Goal: Task Accomplishment & Management: Manage account settings

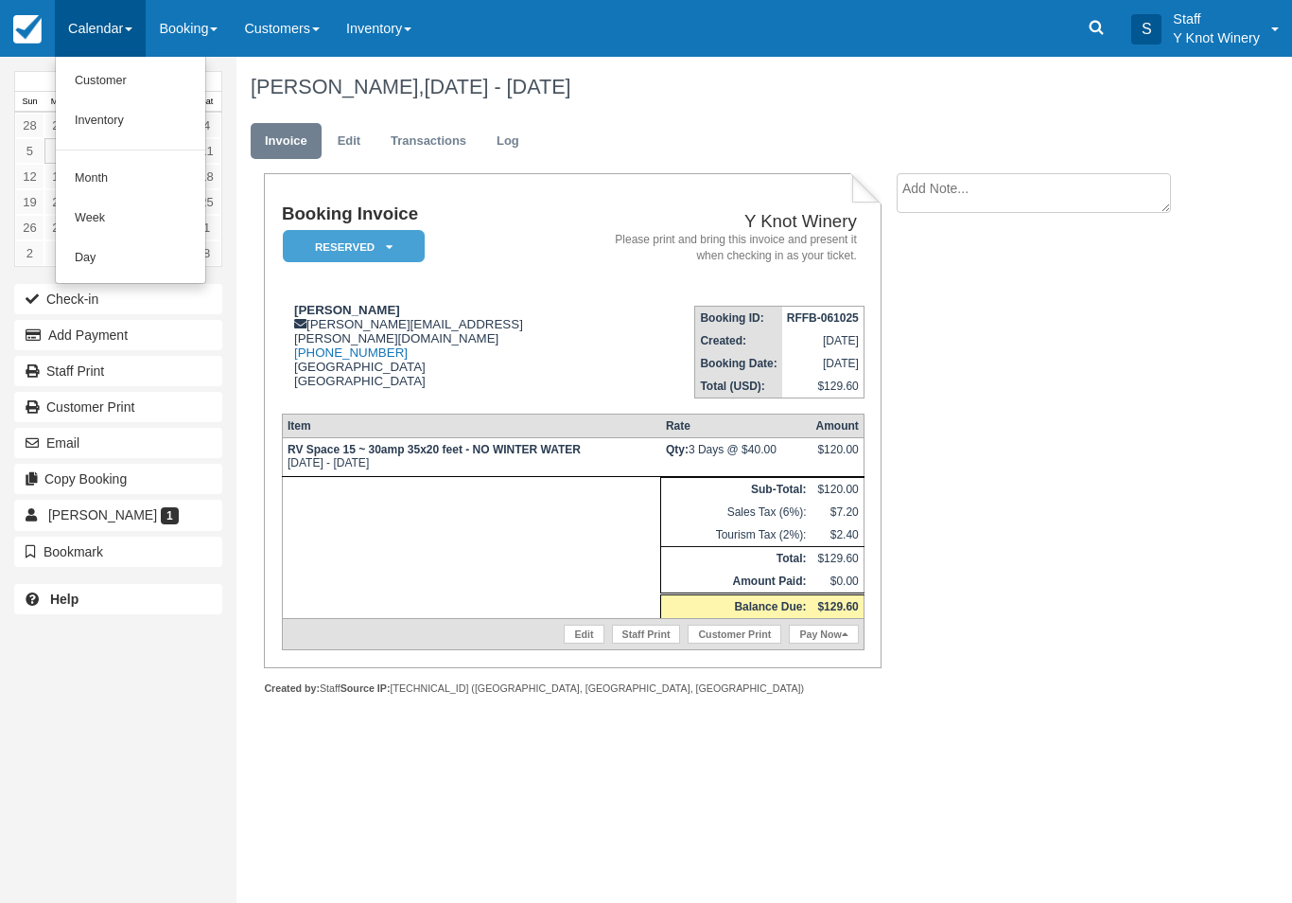
click at [130, 75] on link "Customer" at bounding box center [130, 81] width 149 height 40
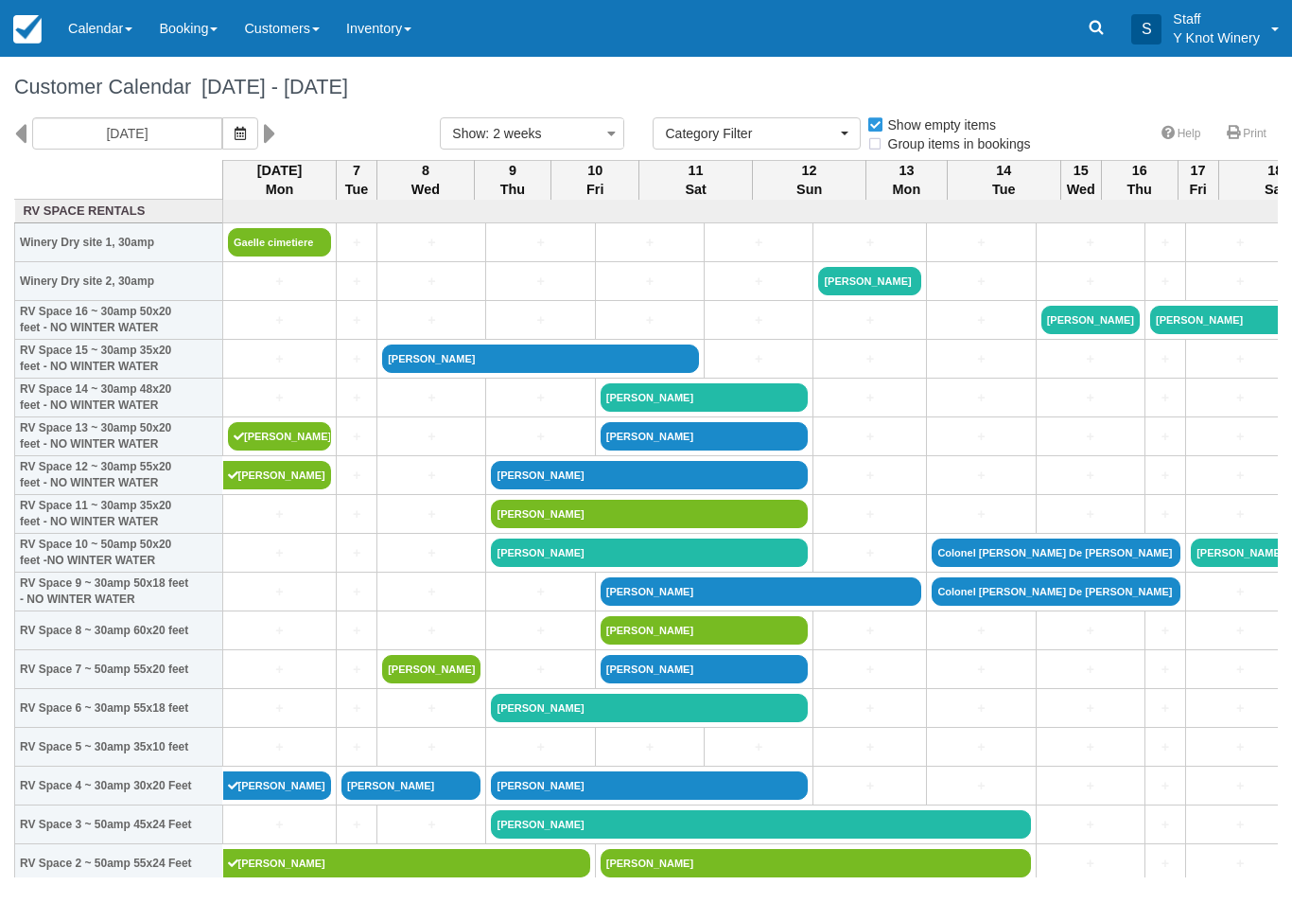
select select
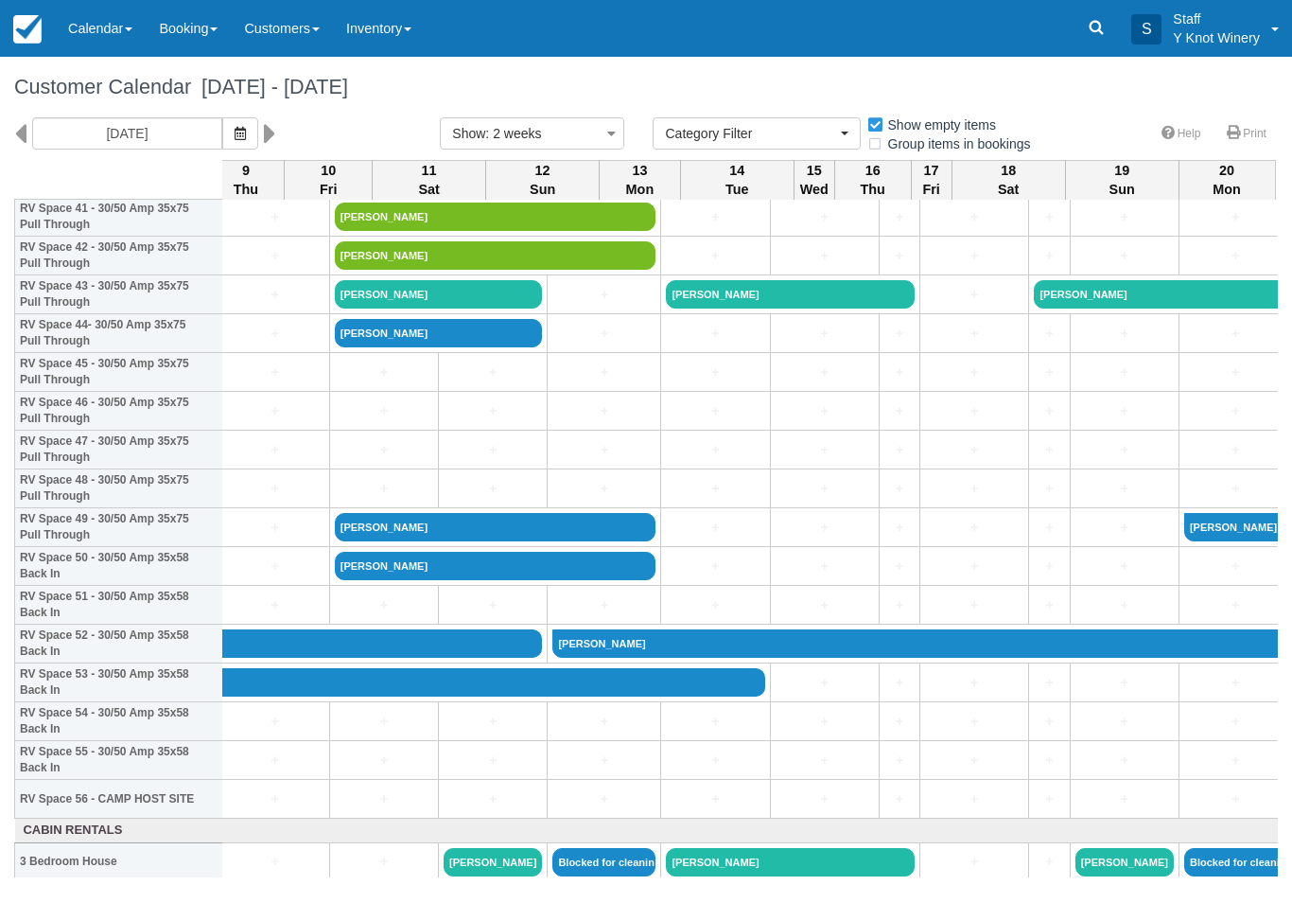
scroll to position [1655, 265]
click at [674, 615] on link "+" at bounding box center [716, 605] width 98 height 20
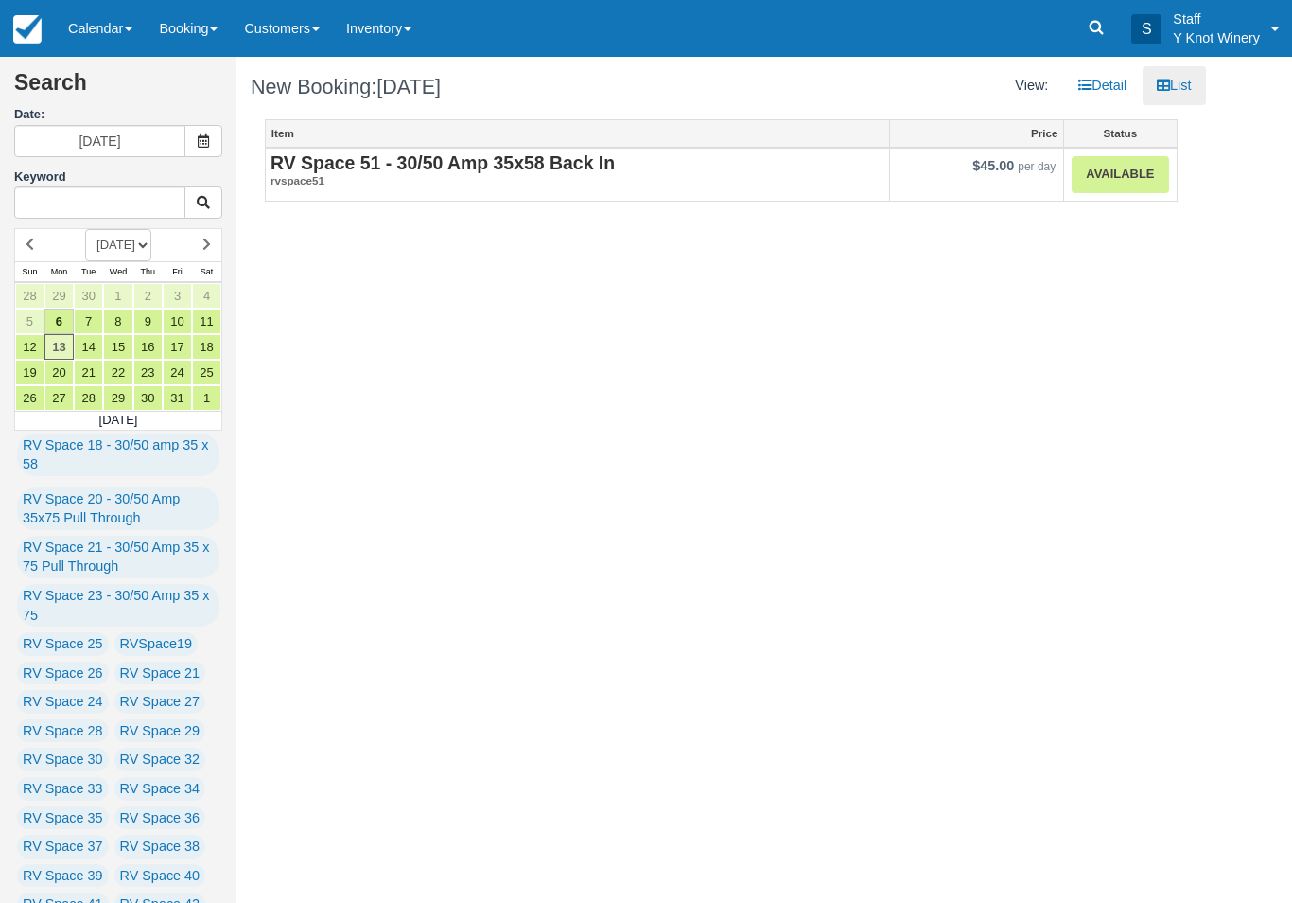
click at [93, 34] on link "Calendar" at bounding box center [100, 28] width 91 height 57
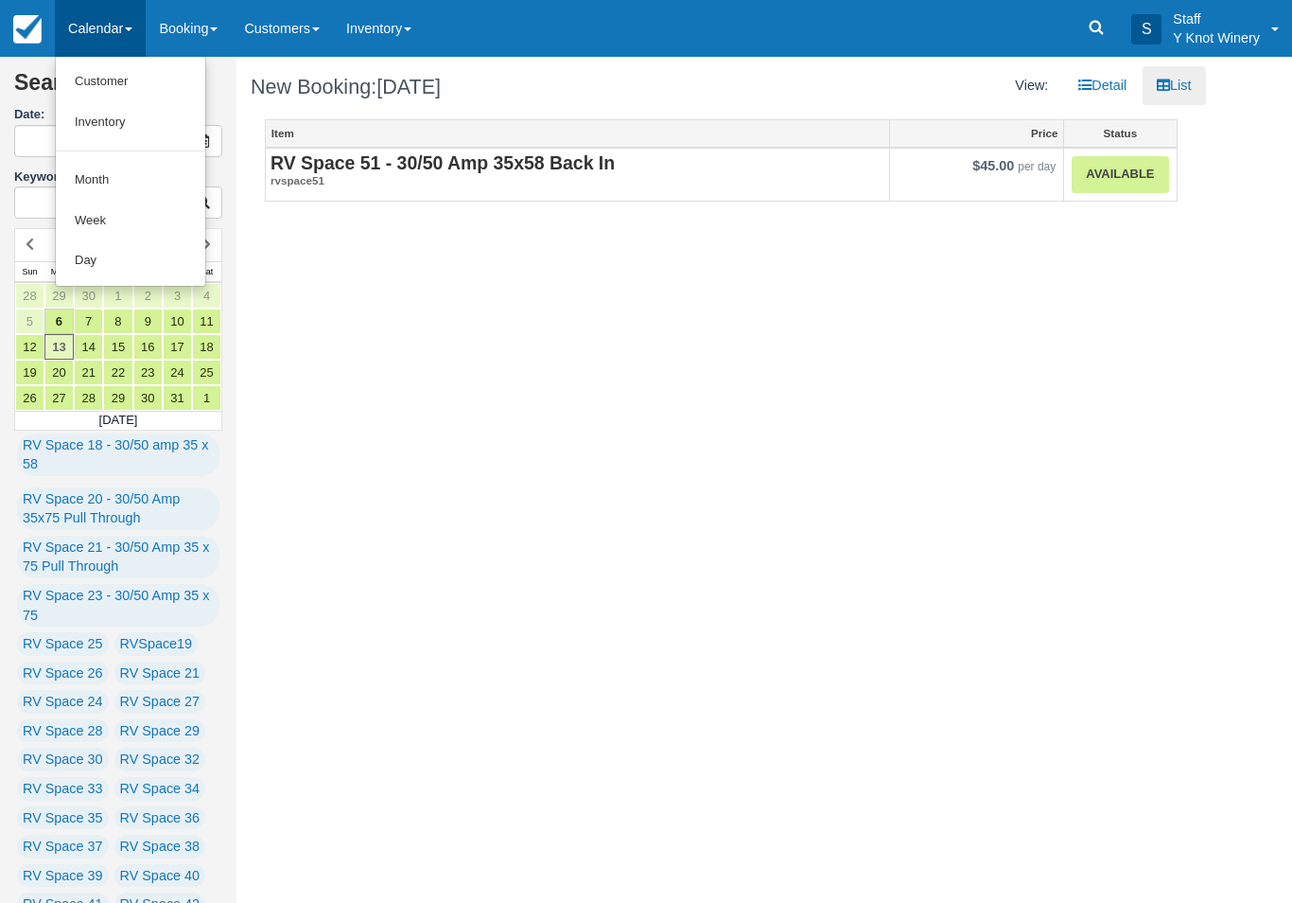
click at [95, 80] on link "Customer" at bounding box center [130, 81] width 149 height 41
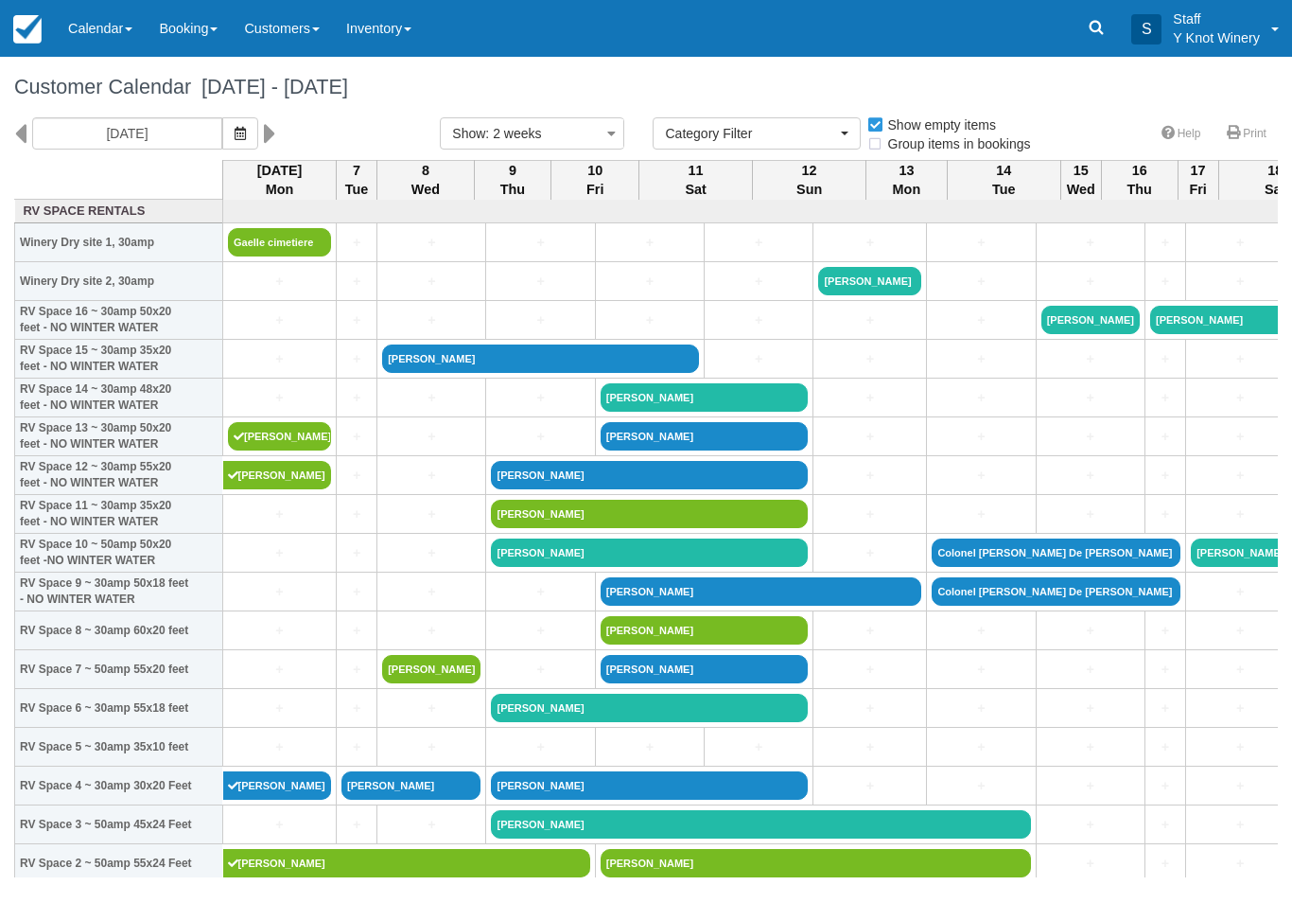
select select
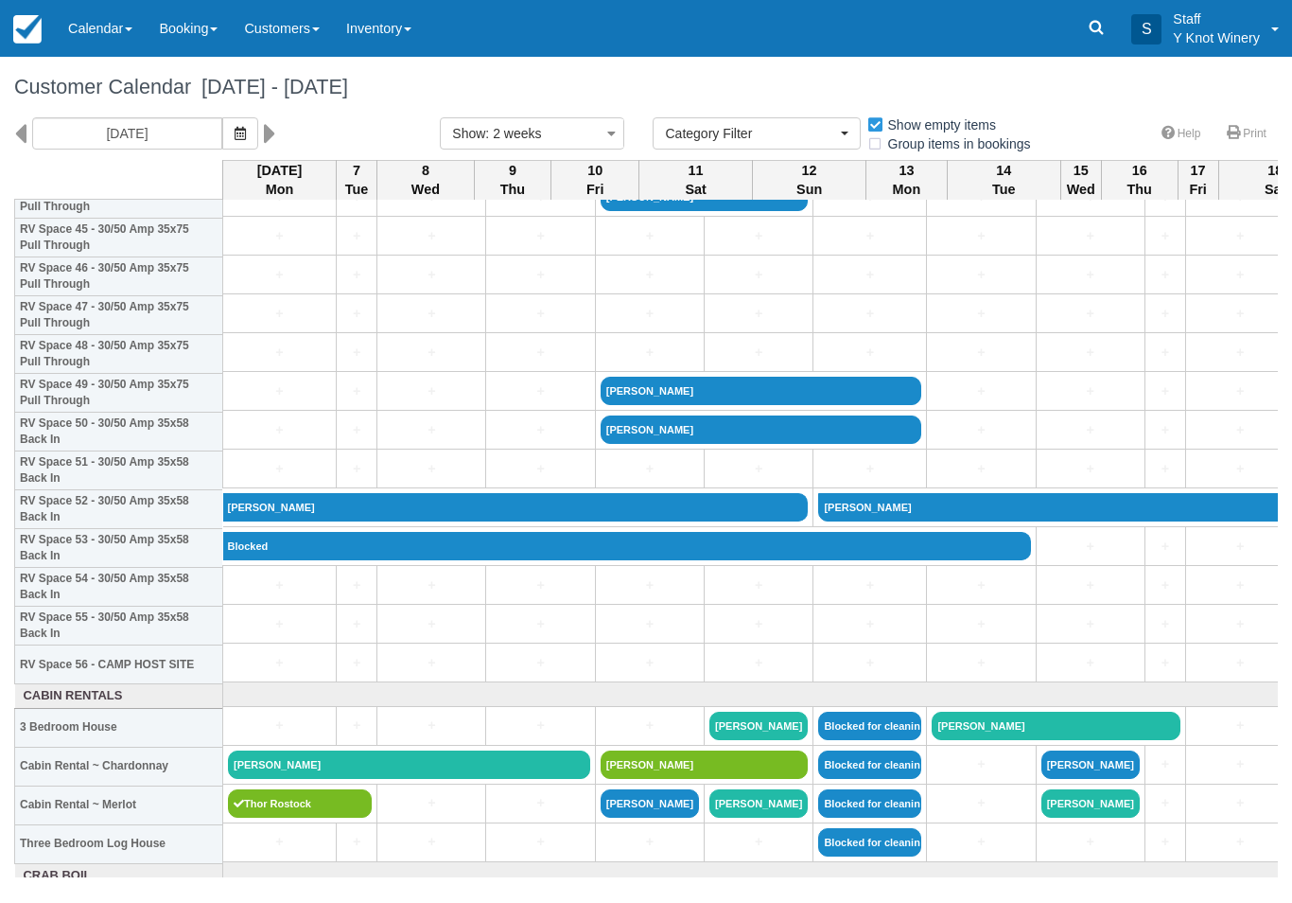
scroll to position [1792, 0]
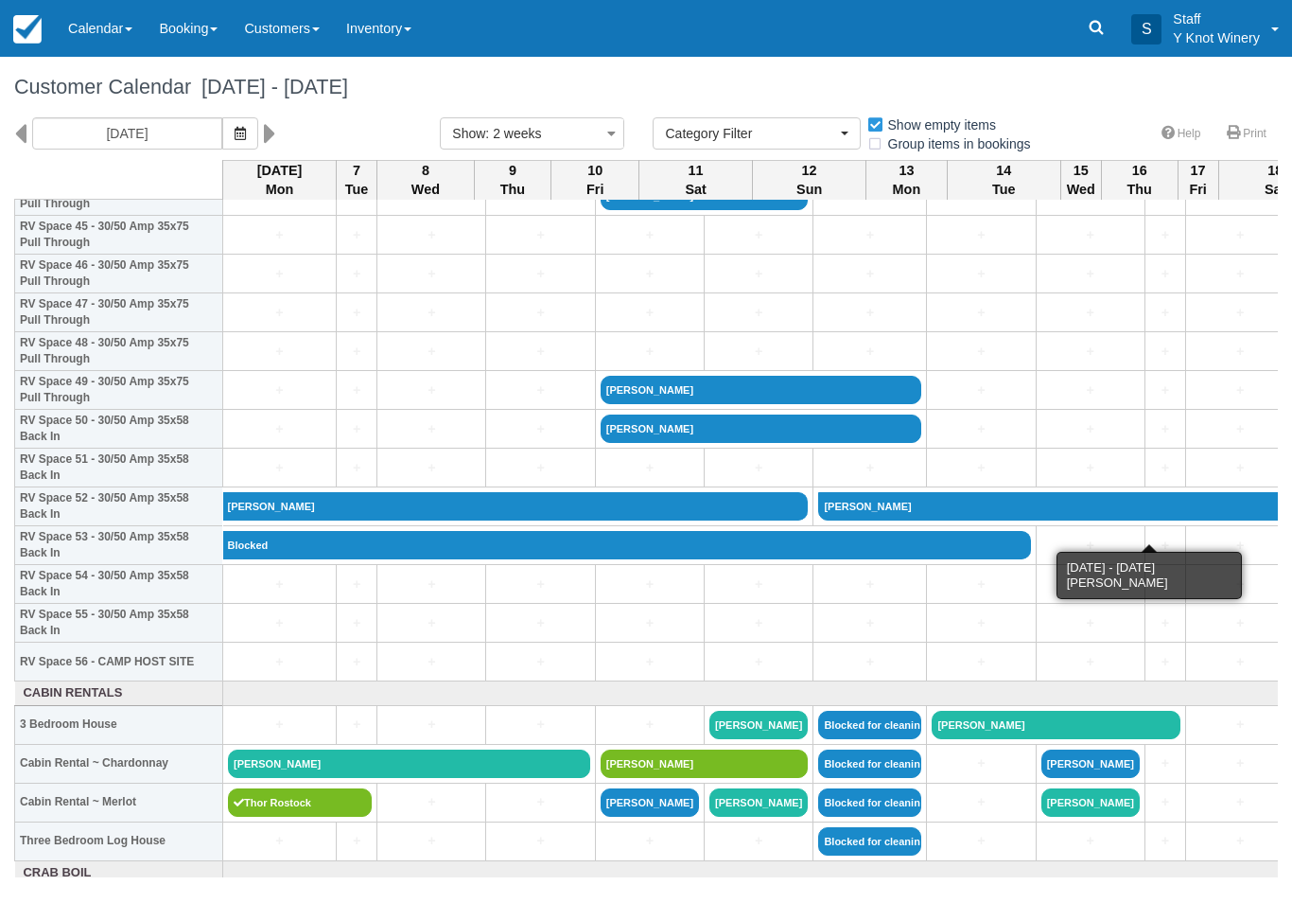
click at [940, 520] on link "[PERSON_NAME]" at bounding box center [1242, 506] width 849 height 28
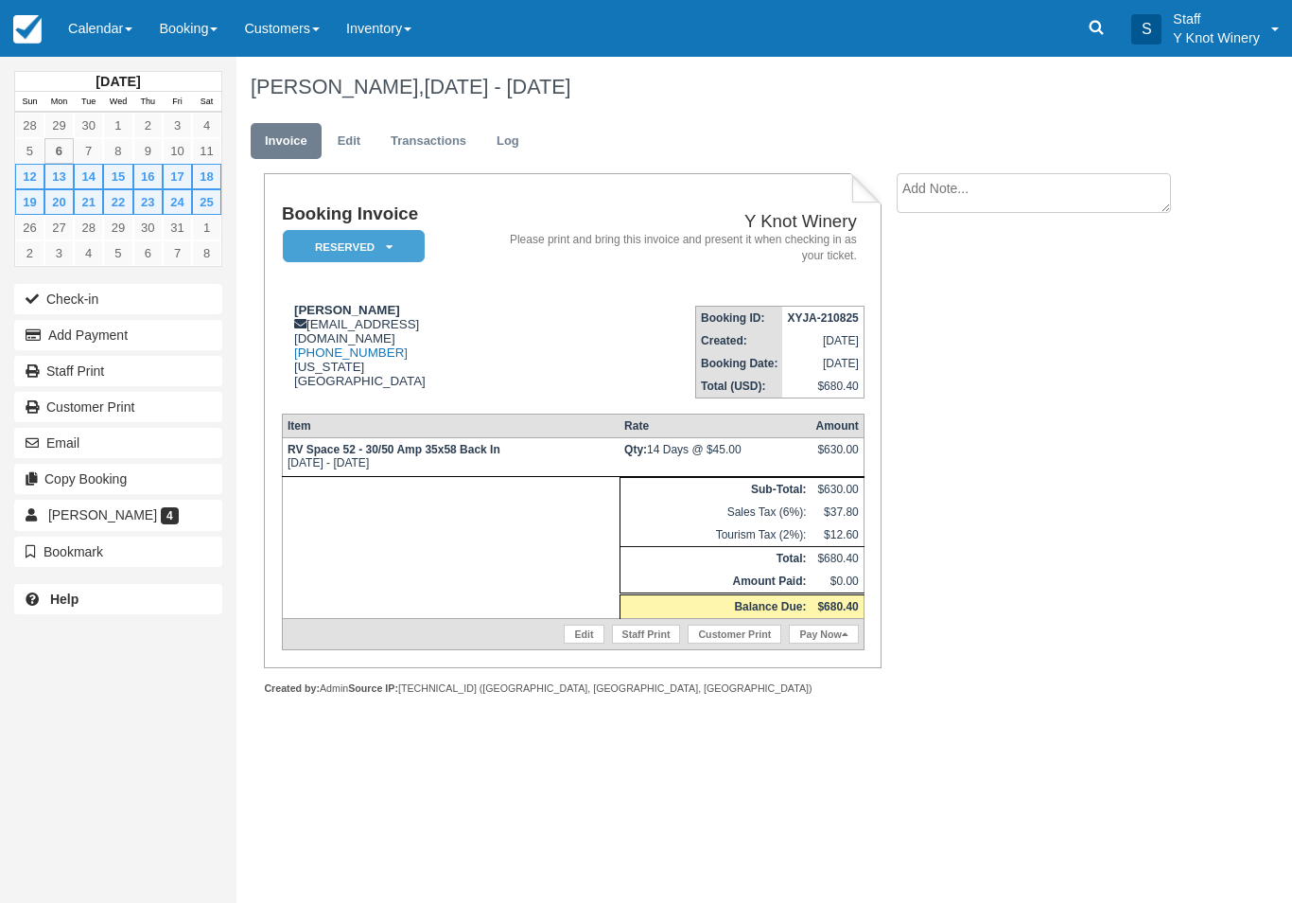
click at [956, 187] on textarea at bounding box center [1034, 193] width 274 height 40
type textarea "C"
type textarea "Randy has paid through 10/19"
click at [1053, 302] on label "Show on invoice" at bounding box center [1044, 299] width 99 height 12
click at [1008, 302] on input "Show on invoice" at bounding box center [1001, 297] width 12 height 12
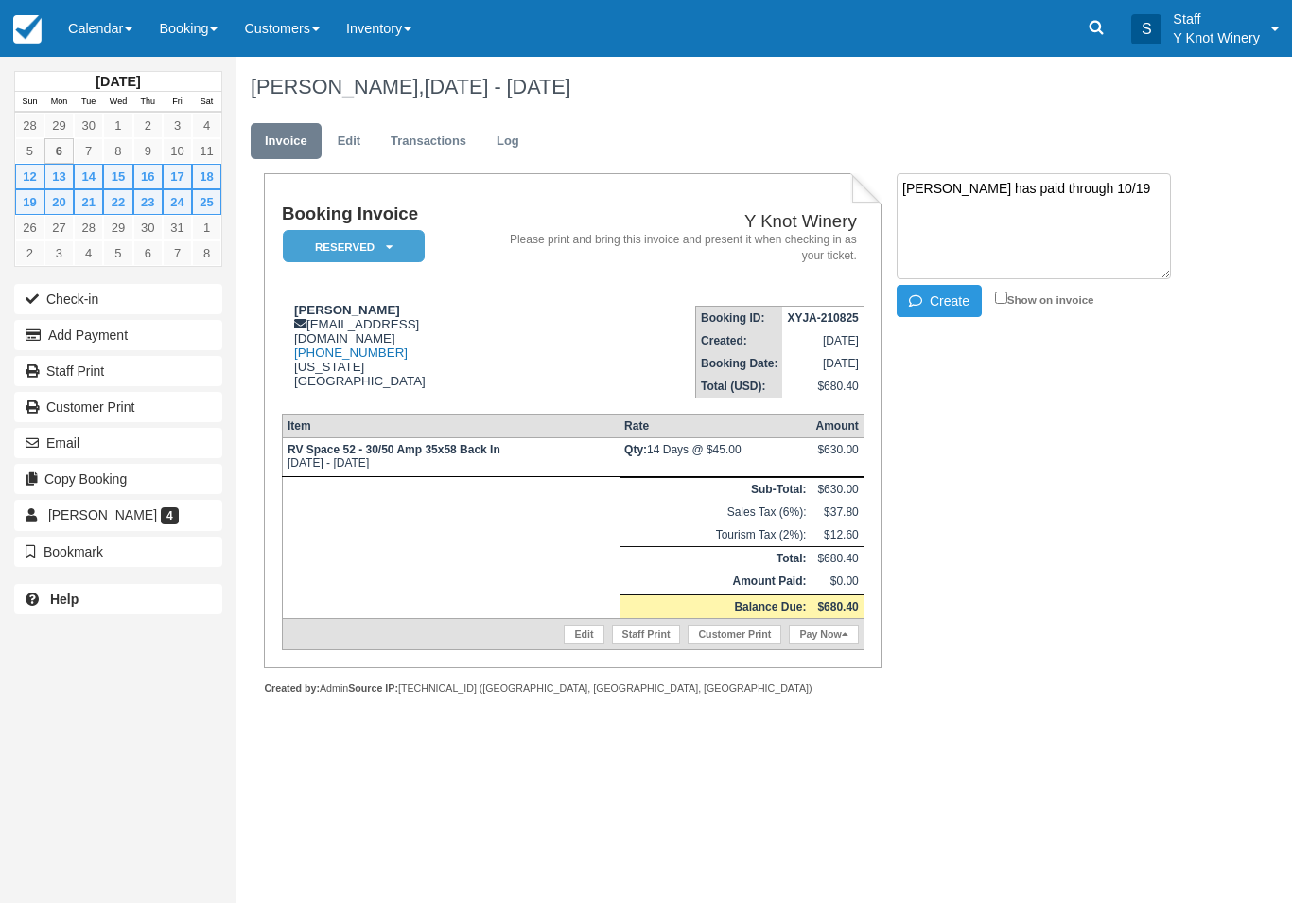
checkbox input "true"
click at [946, 302] on button "Create" at bounding box center [939, 301] width 85 height 32
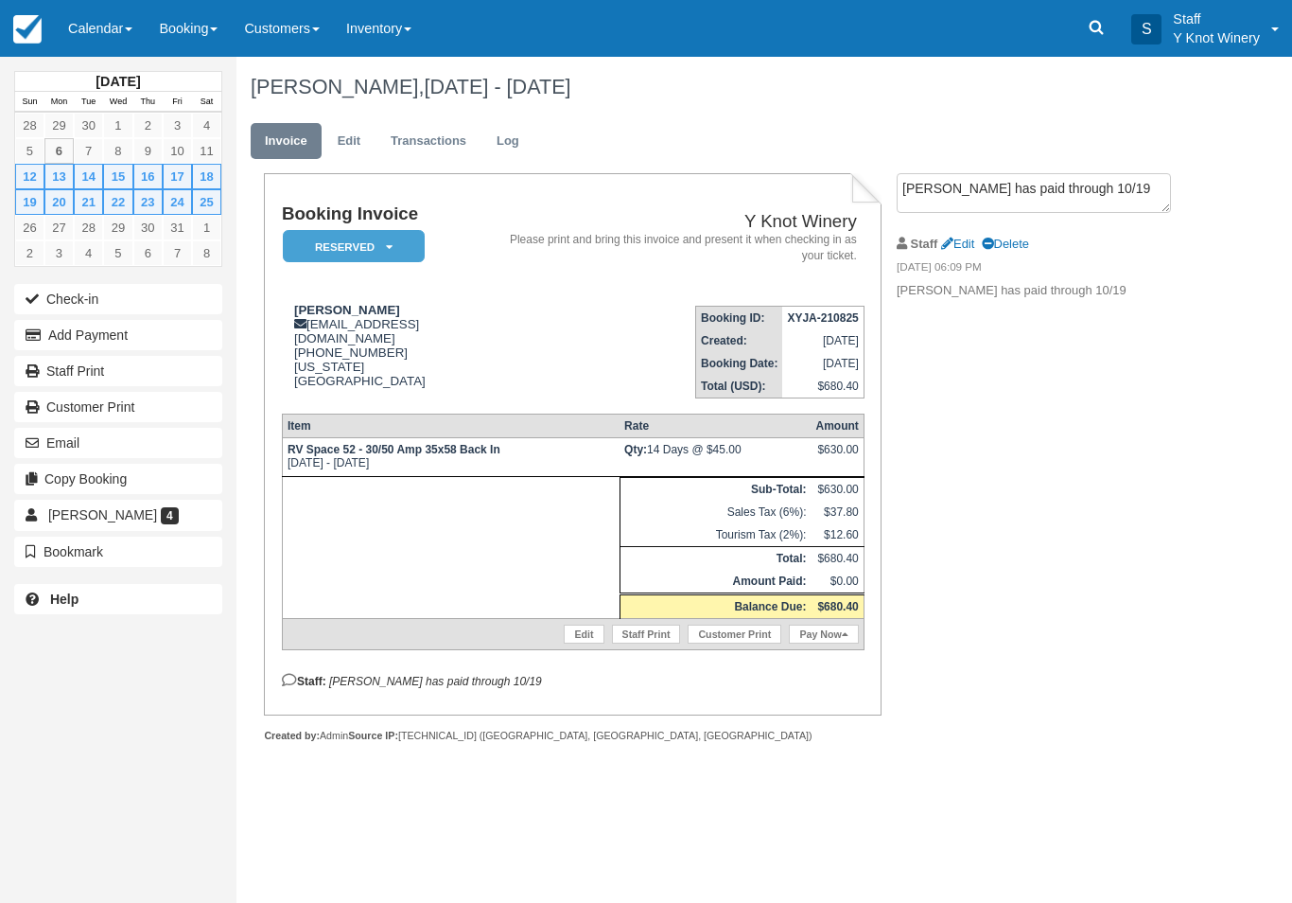
click at [111, 15] on link "Calendar" at bounding box center [100, 28] width 91 height 57
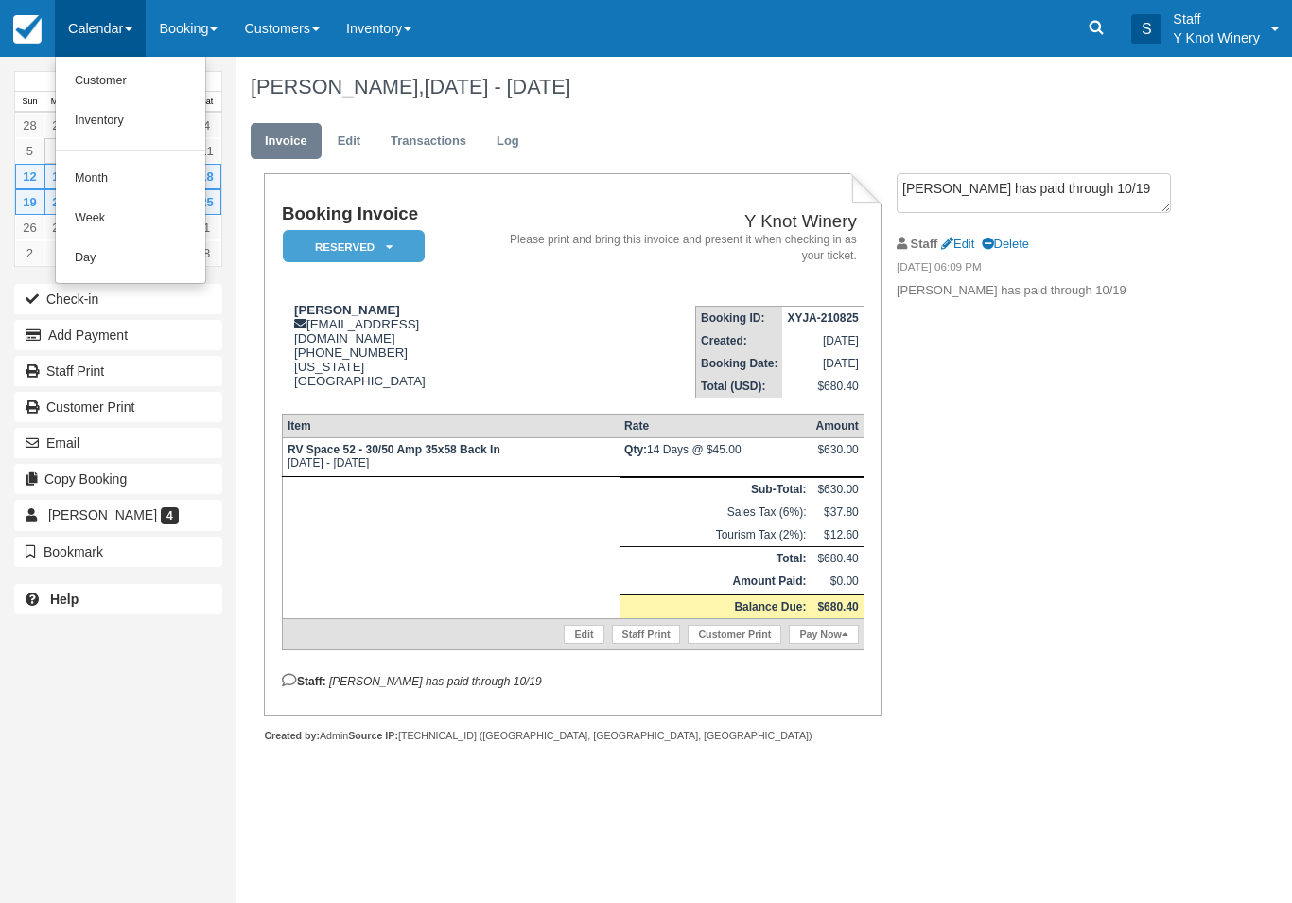
click at [146, 80] on link "Customer" at bounding box center [130, 81] width 149 height 40
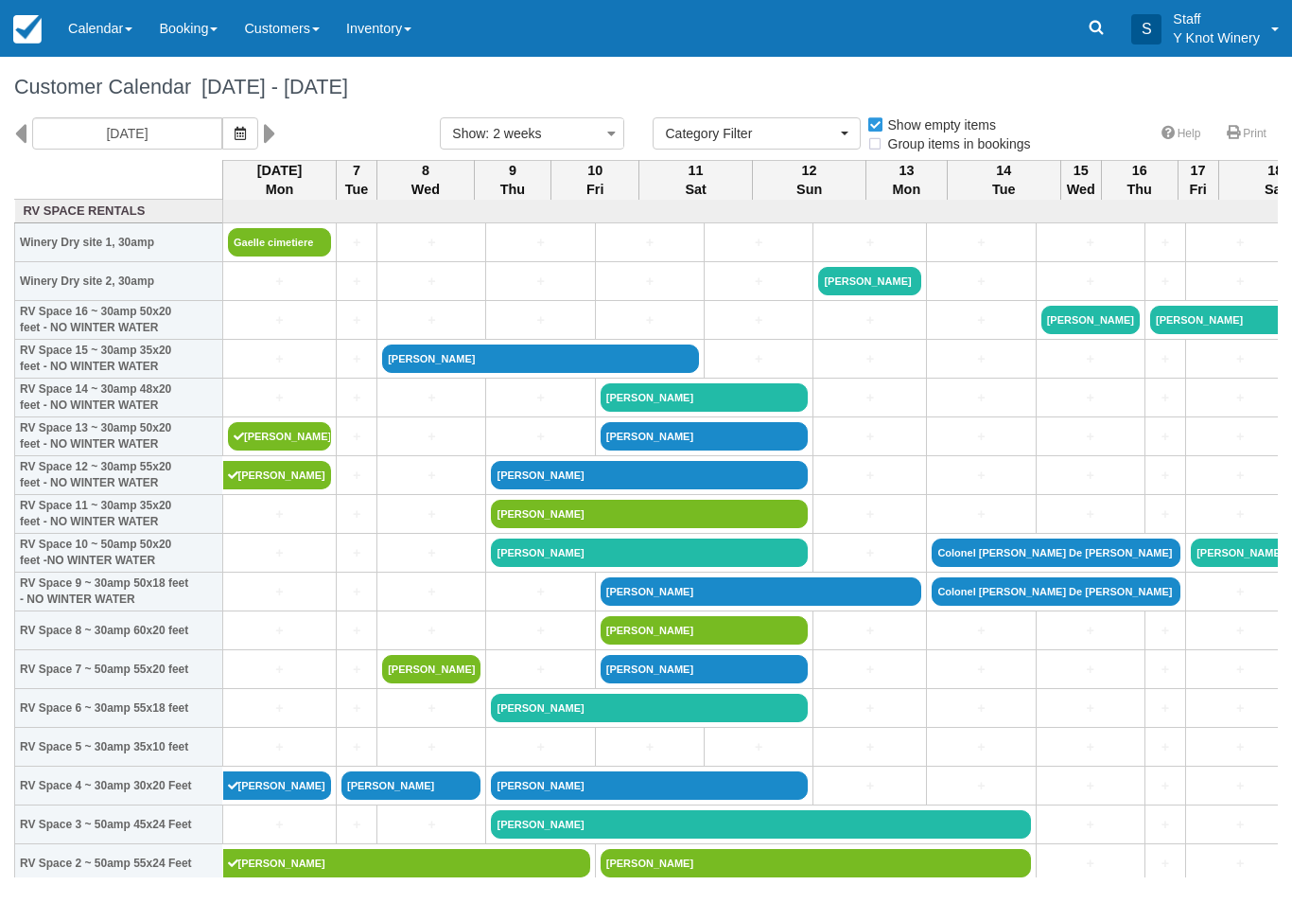
select select
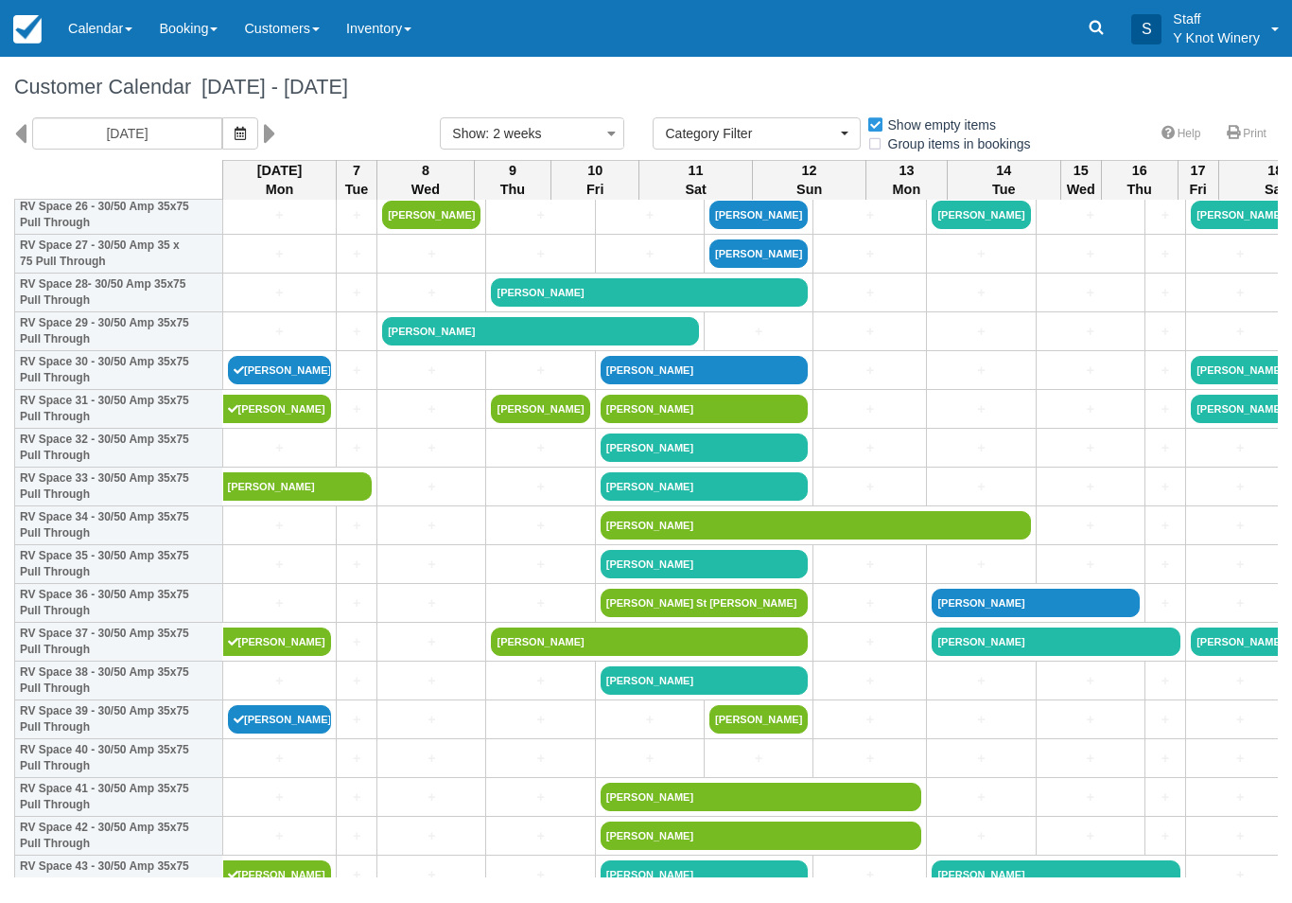
scroll to position [1077, 0]
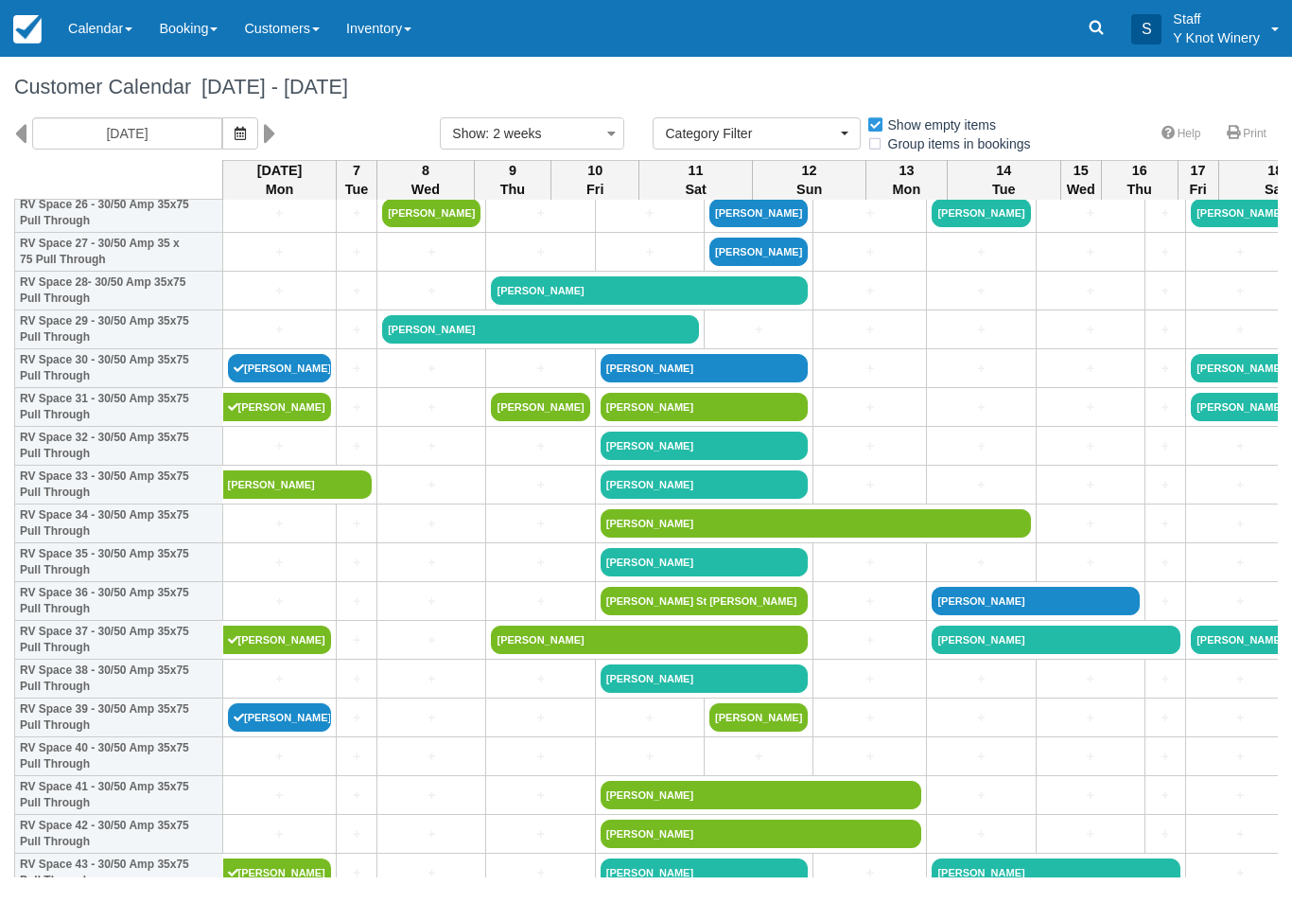
click at [98, 42] on link "Calendar" at bounding box center [100, 28] width 91 height 57
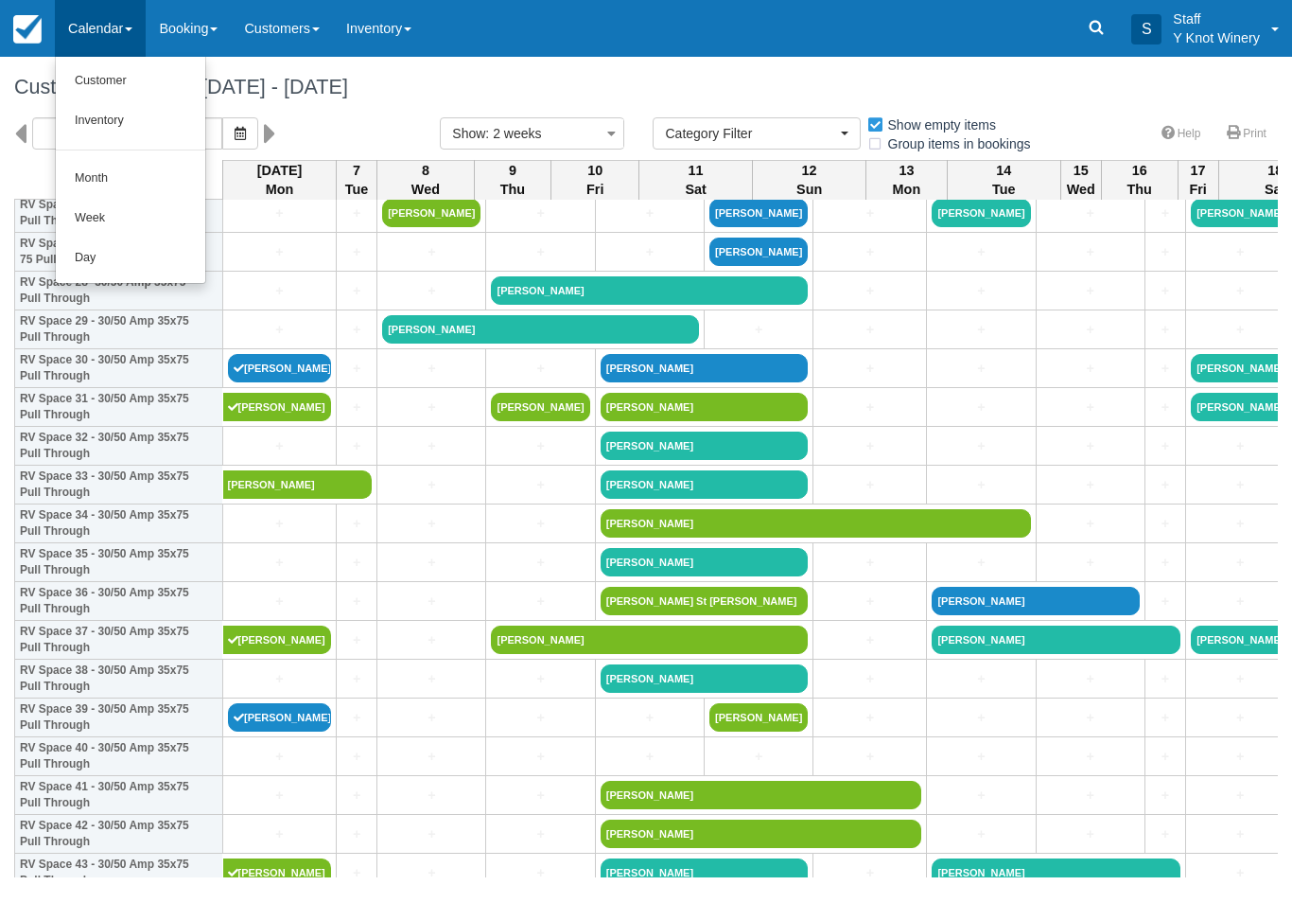
click at [97, 82] on link "Customer" at bounding box center [130, 81] width 149 height 40
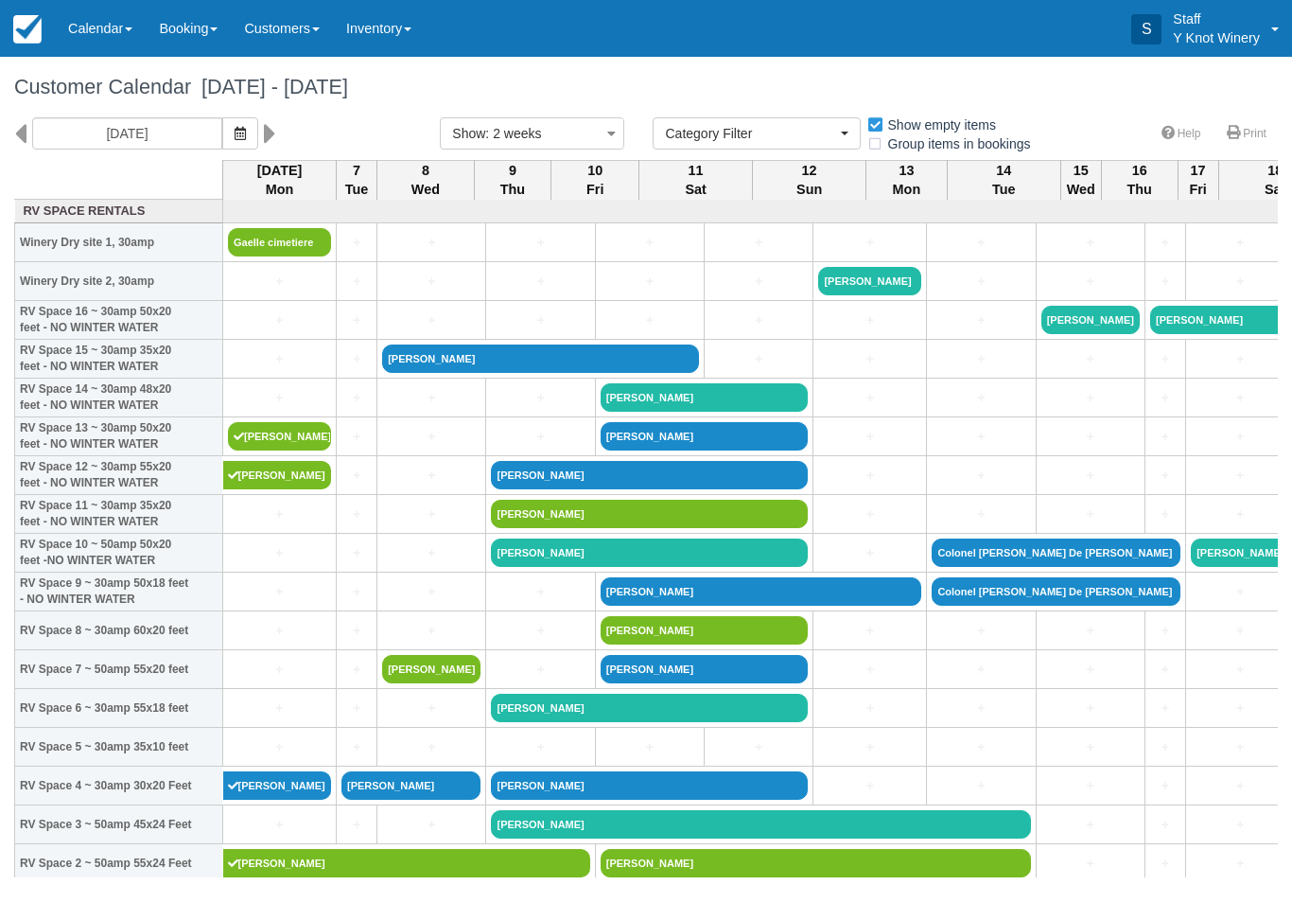
select select
click at [274, 450] on link "[PERSON_NAME]" at bounding box center [279, 436] width 103 height 28
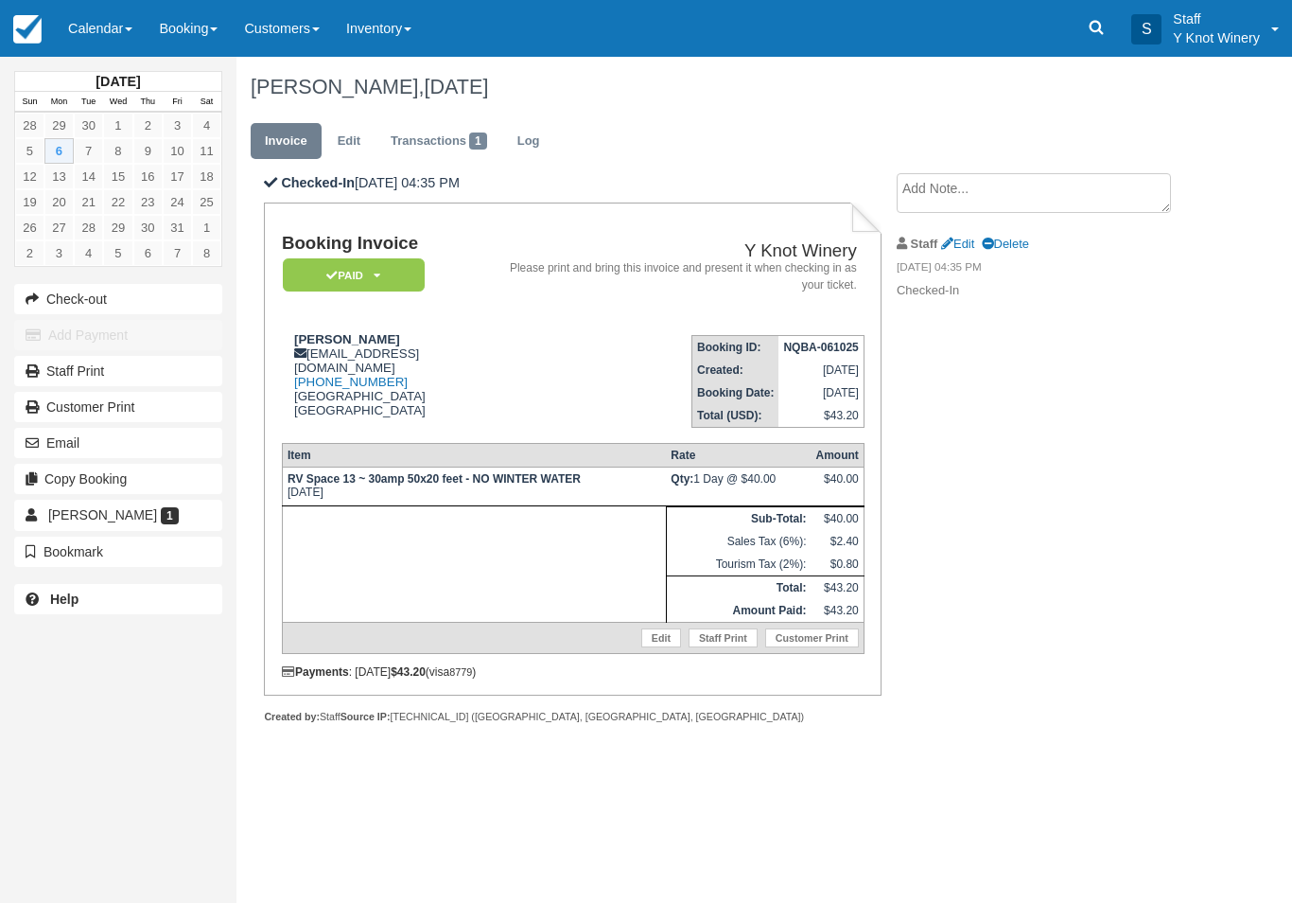
click at [81, 446] on button "Email" at bounding box center [118, 443] width 208 height 30
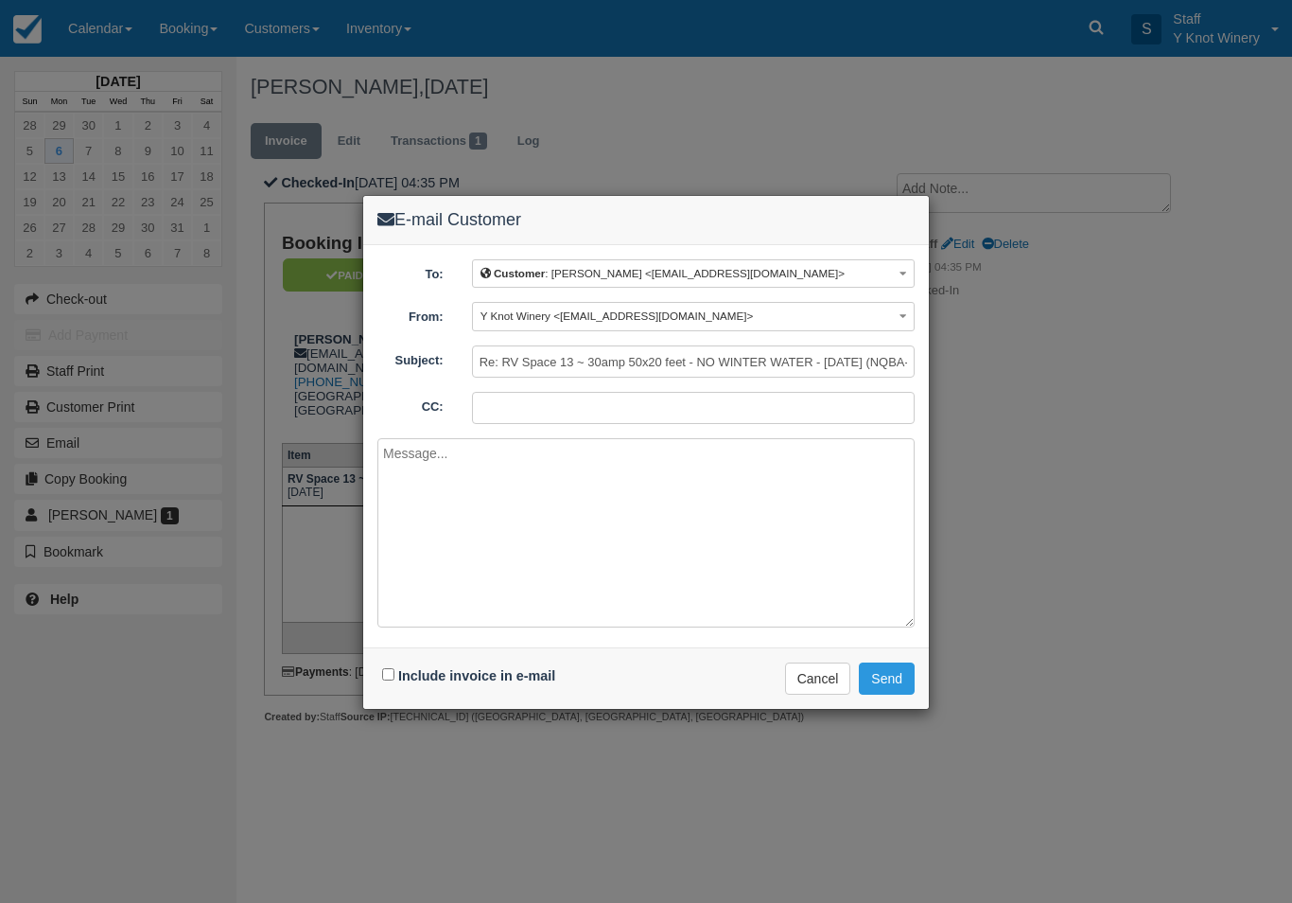
click at [382, 677] on input "Include invoice in e-mail" at bounding box center [388, 674] width 12 height 12
checkbox input "true"
click at [887, 689] on button "Send" at bounding box center [887, 678] width 56 height 32
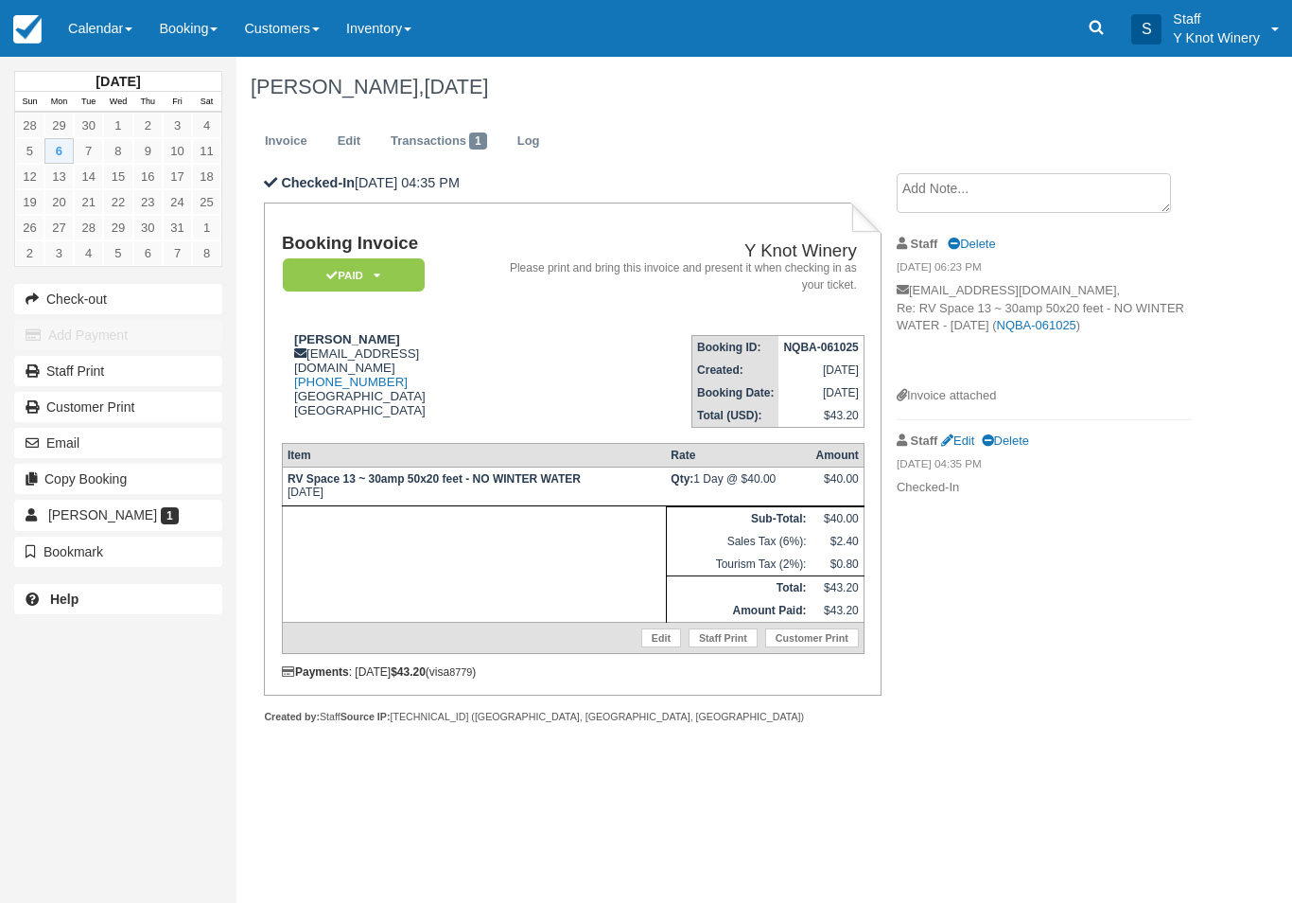
click at [97, 32] on link "Calendar" at bounding box center [100, 28] width 91 height 57
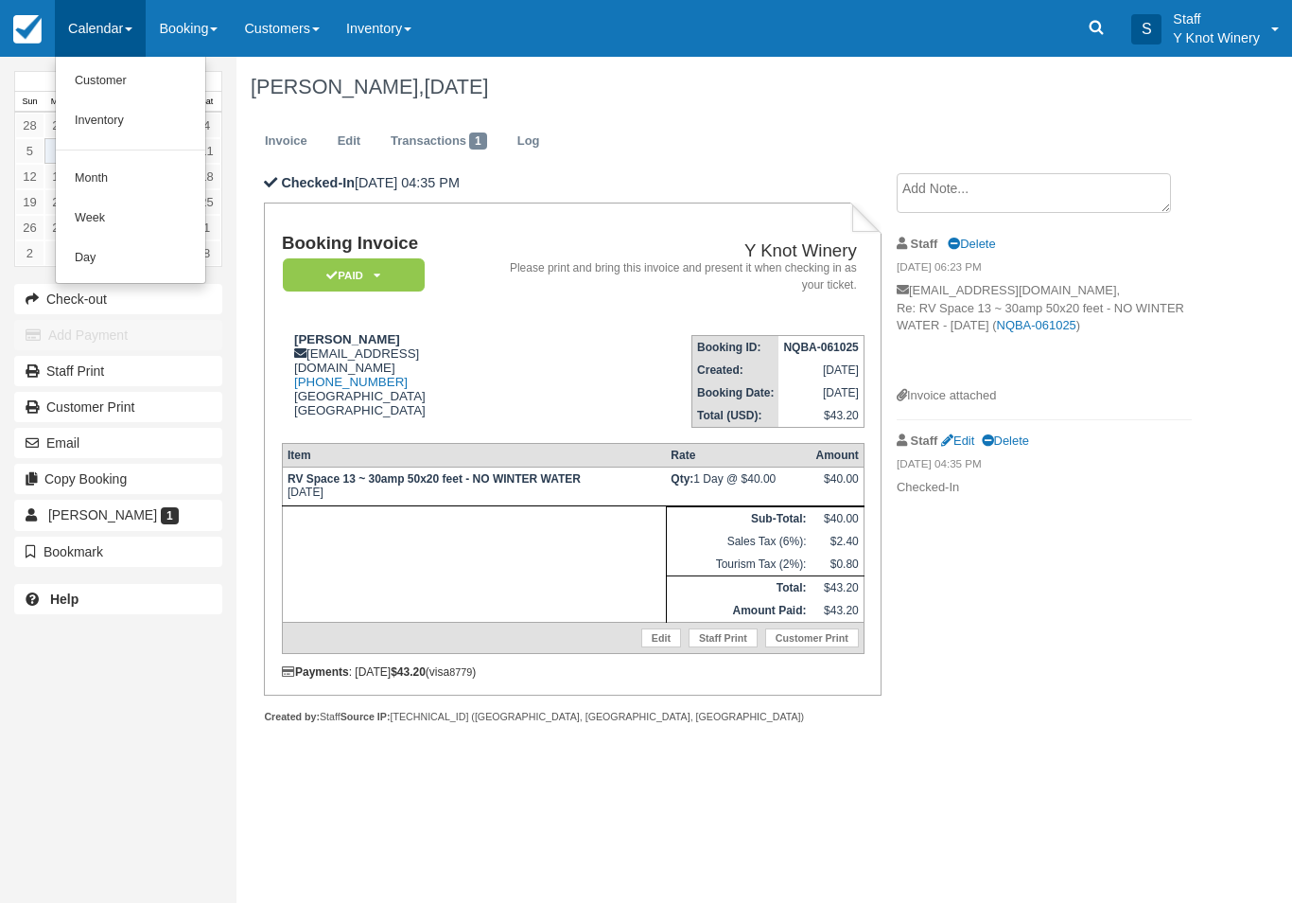
click at [110, 84] on link "Customer" at bounding box center [130, 81] width 149 height 40
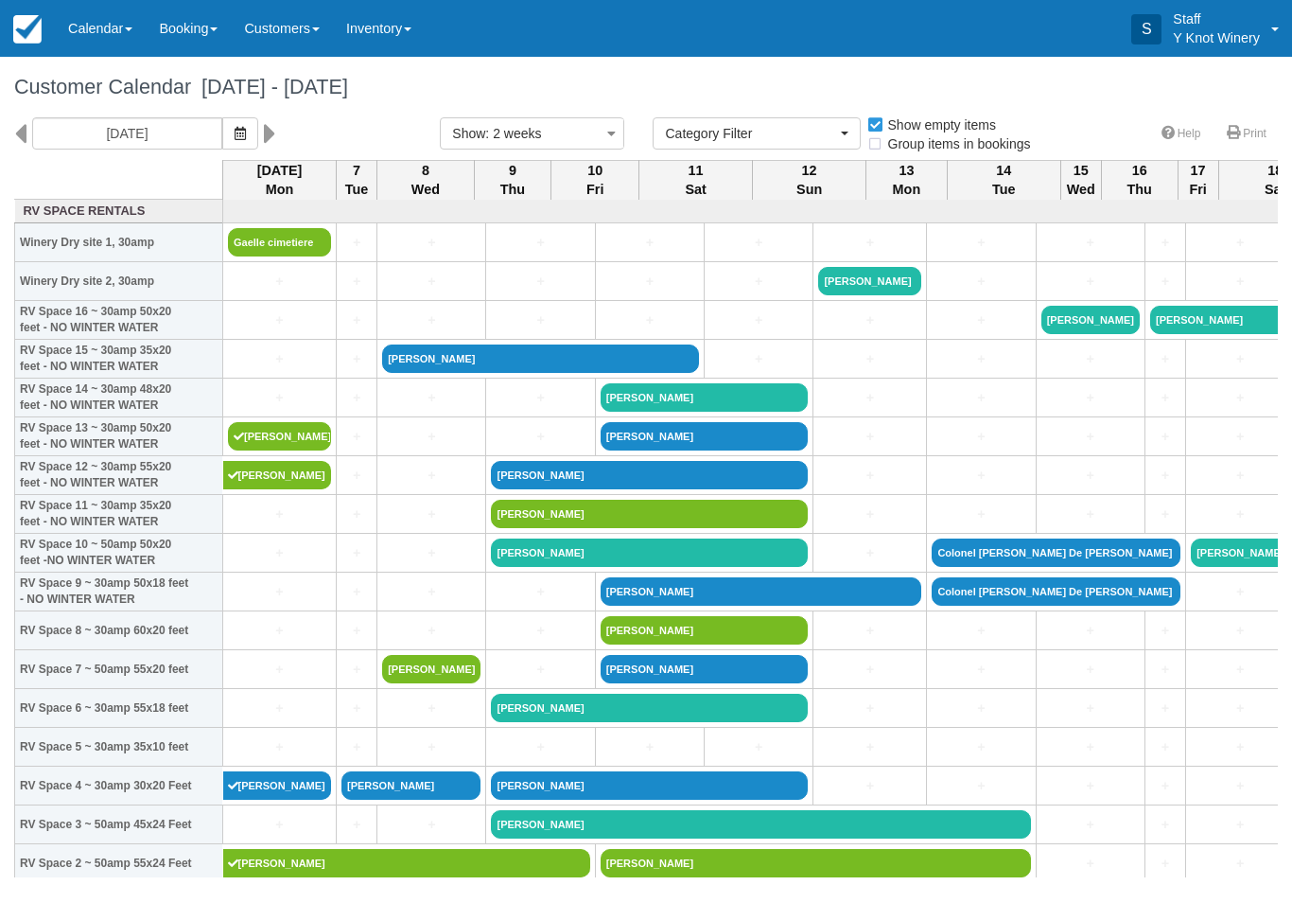
select select
click at [90, 27] on link "Calendar" at bounding box center [100, 28] width 91 height 57
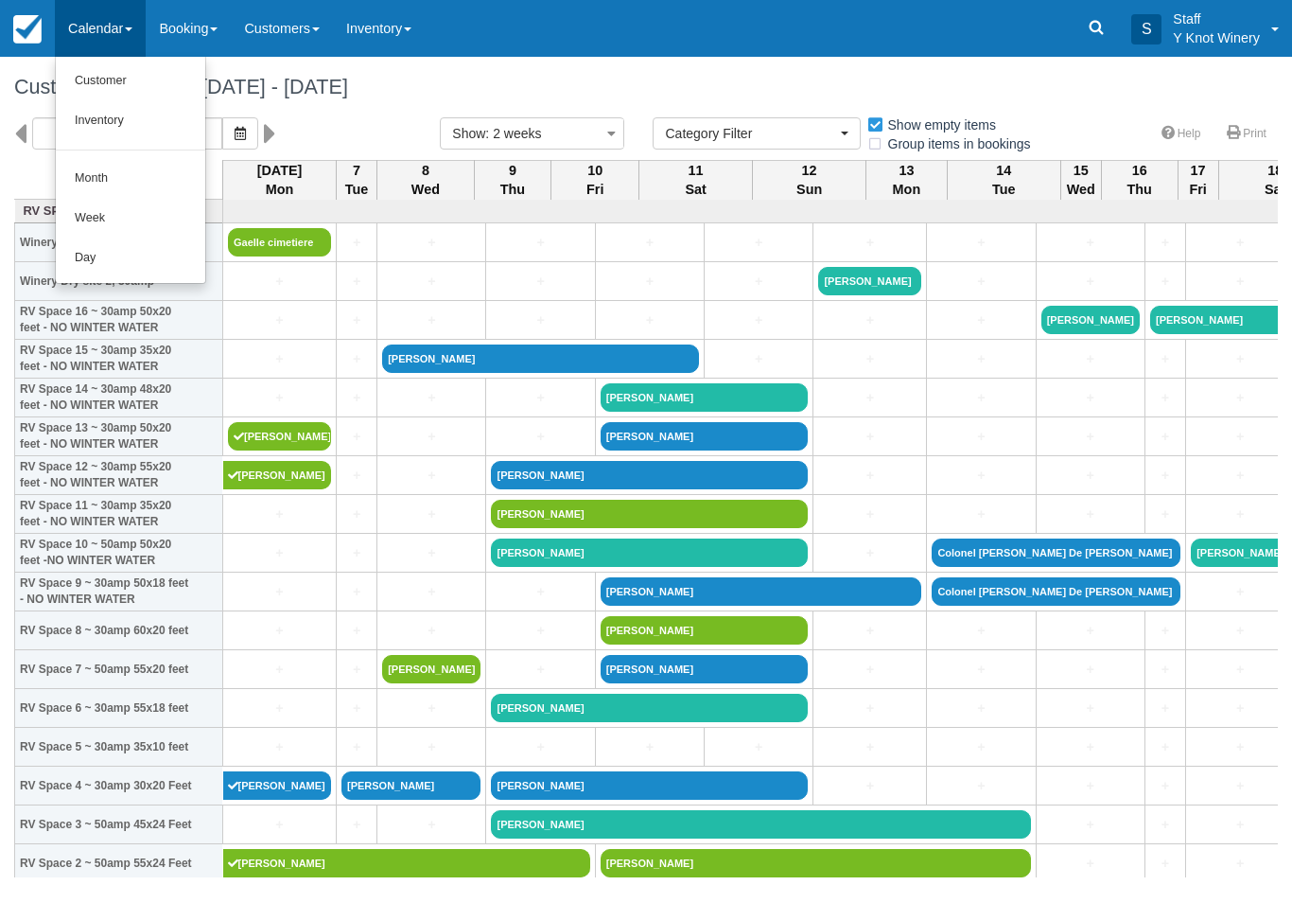
click at [105, 75] on link "Customer" at bounding box center [130, 81] width 149 height 40
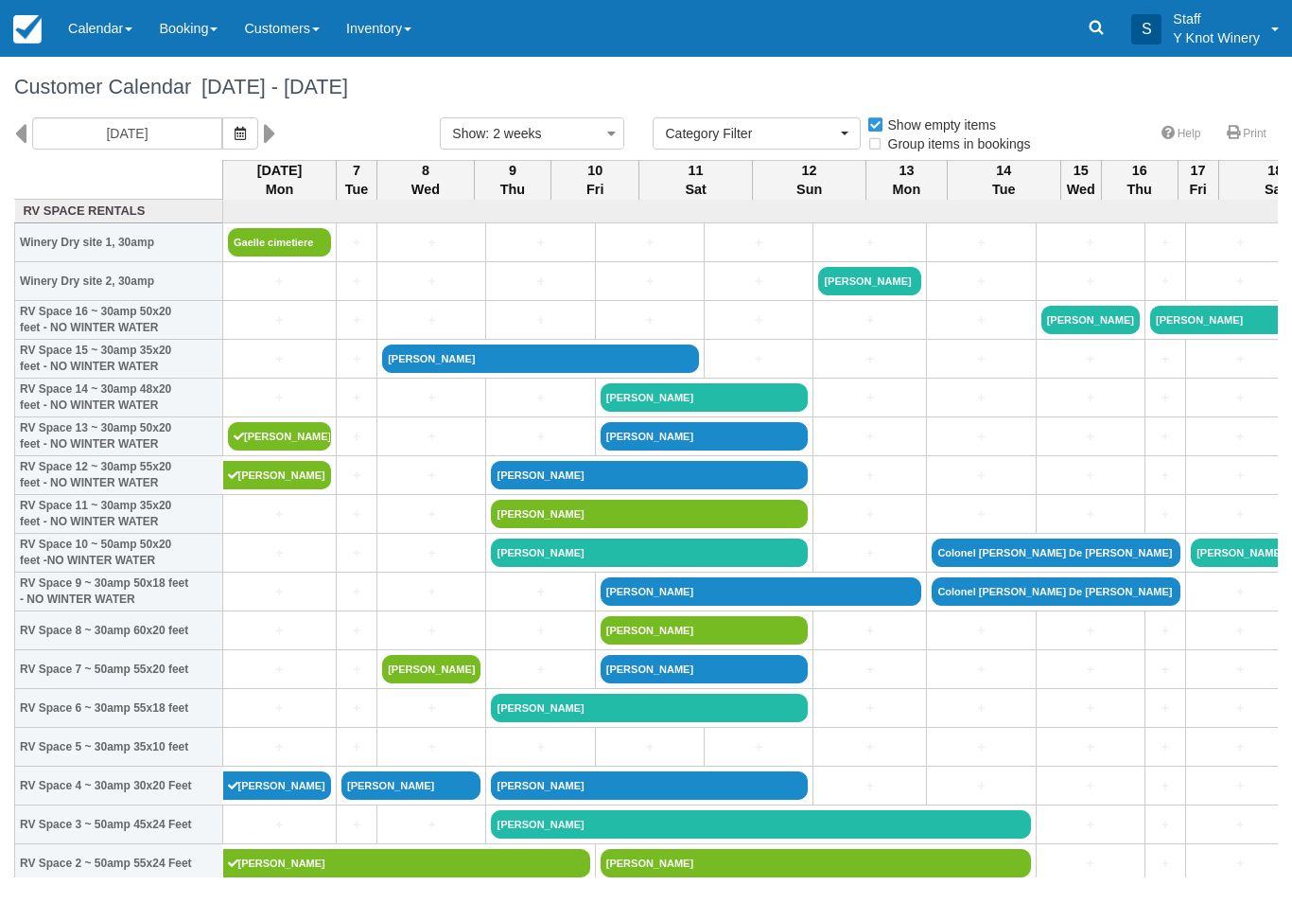
select select
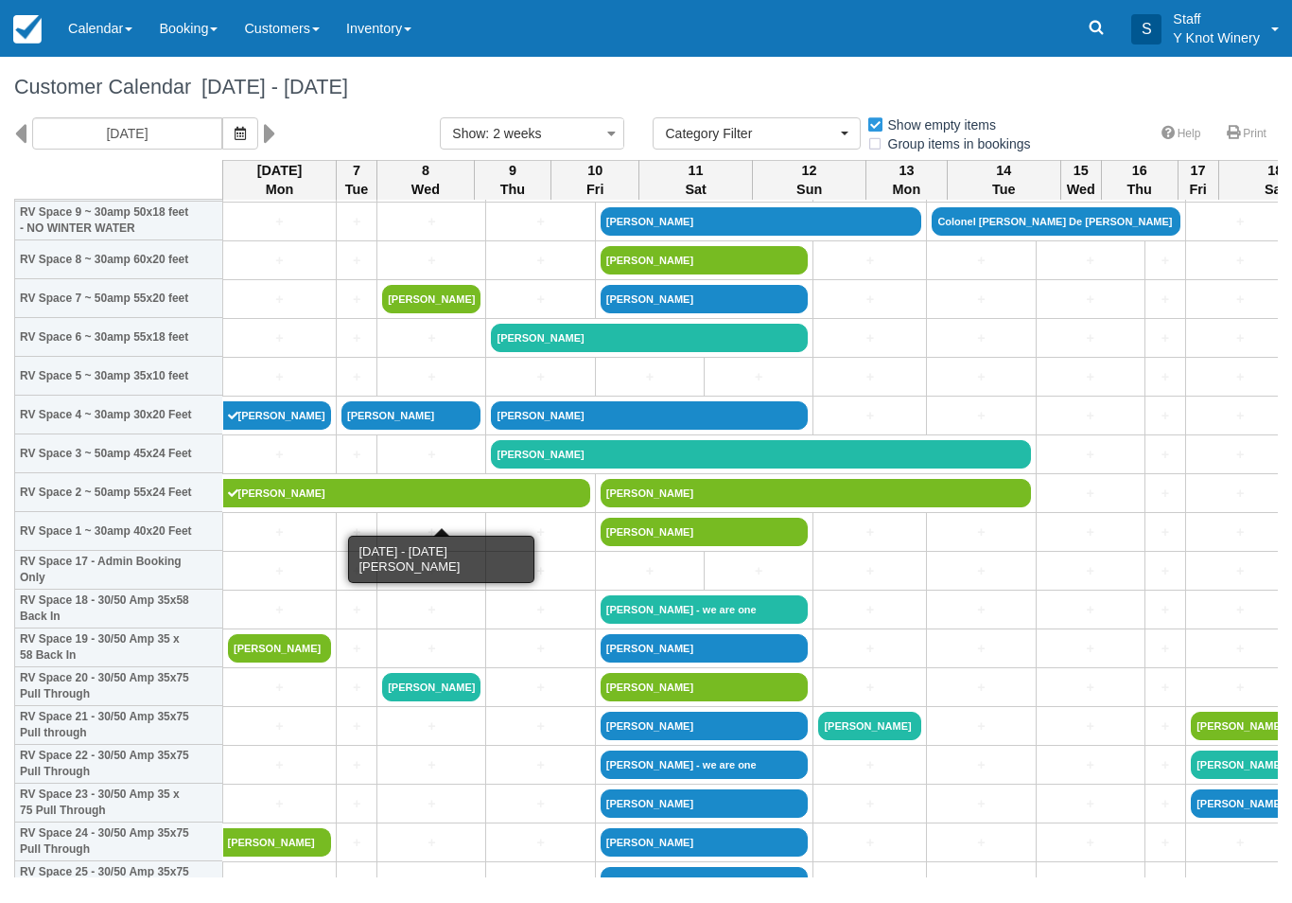
scroll to position [372, 0]
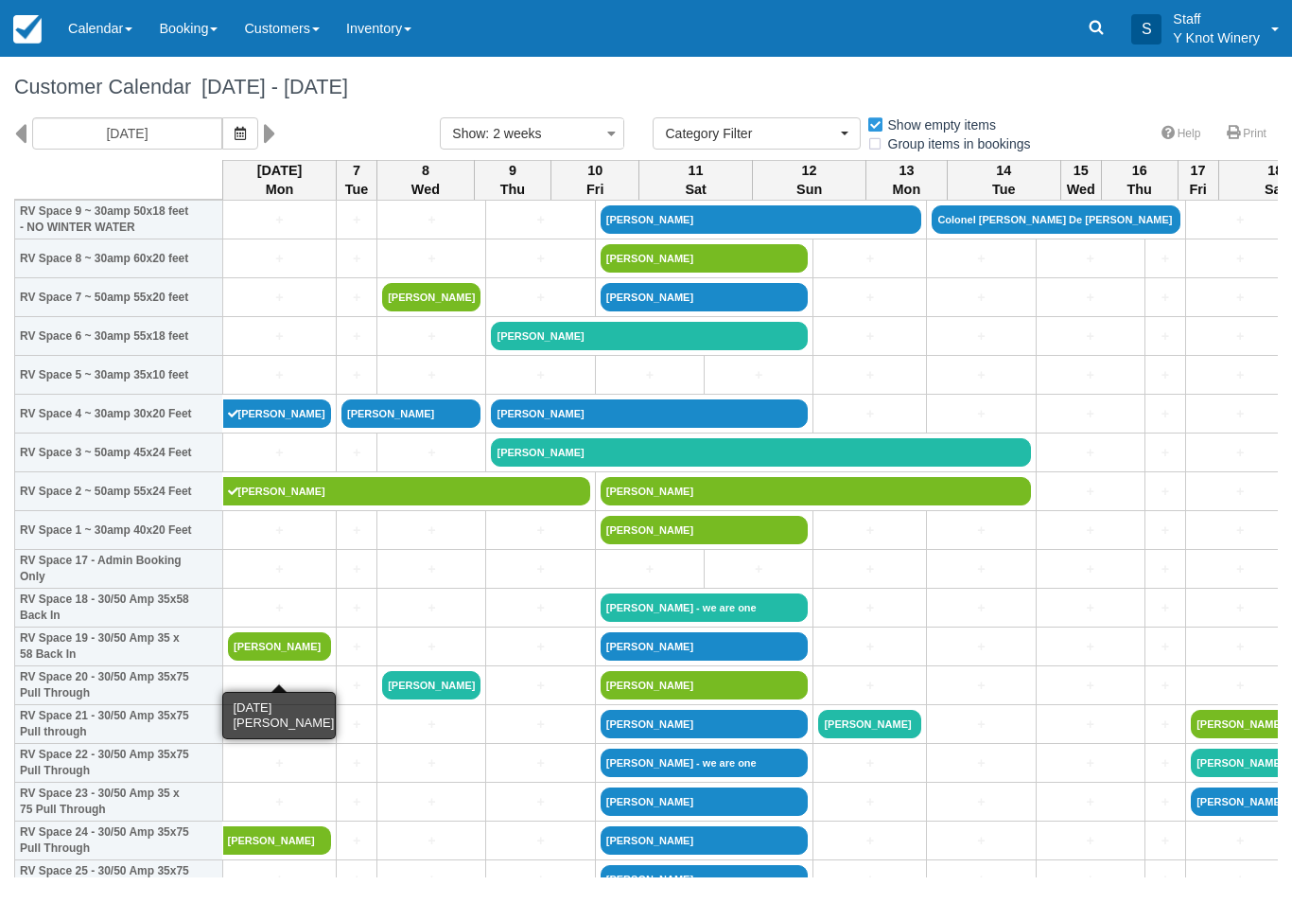
click at [281, 660] on link "[PERSON_NAME]" at bounding box center [279, 646] width 103 height 28
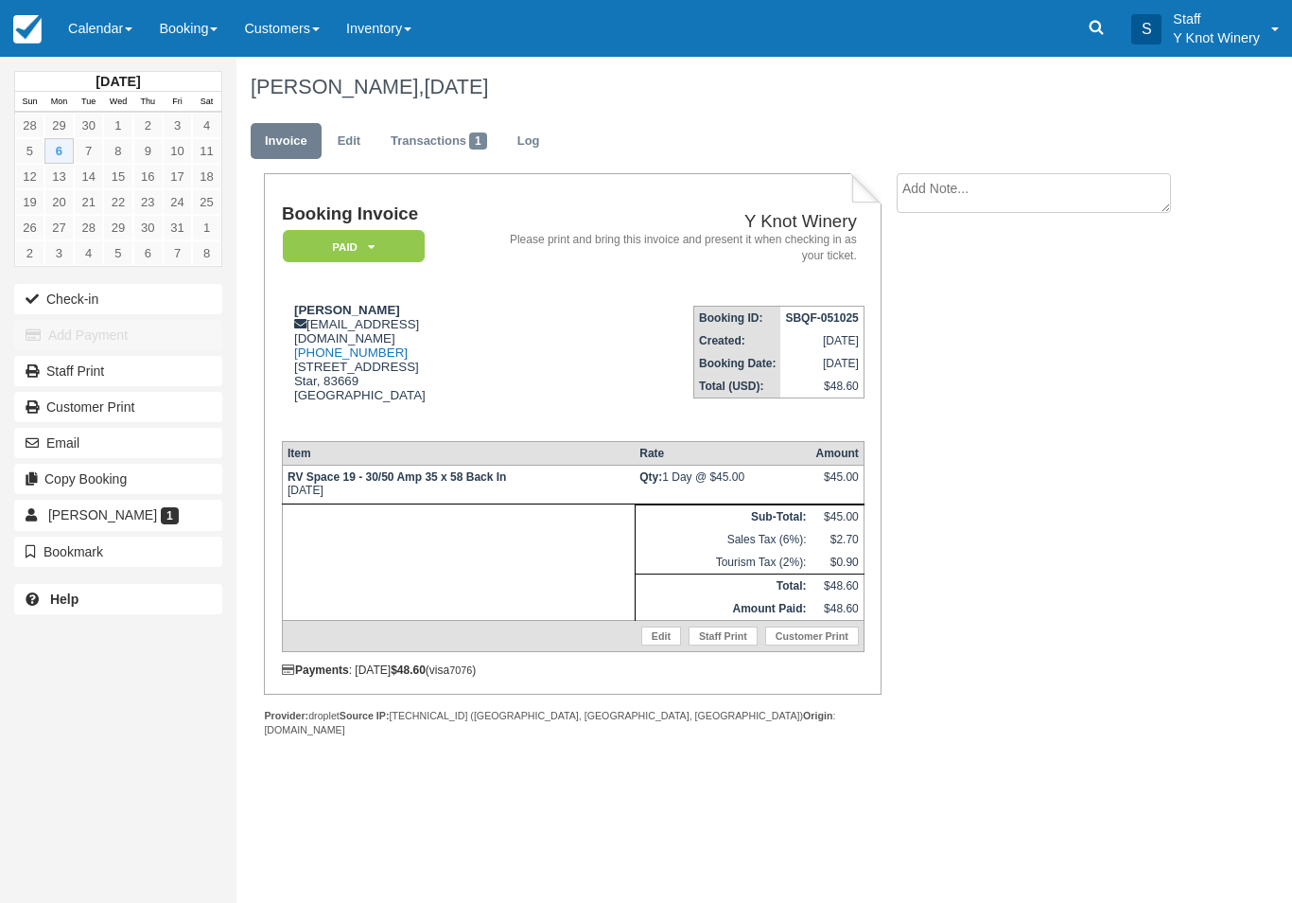
click at [653, 645] on link "Edit" at bounding box center [661, 635] width 40 height 19
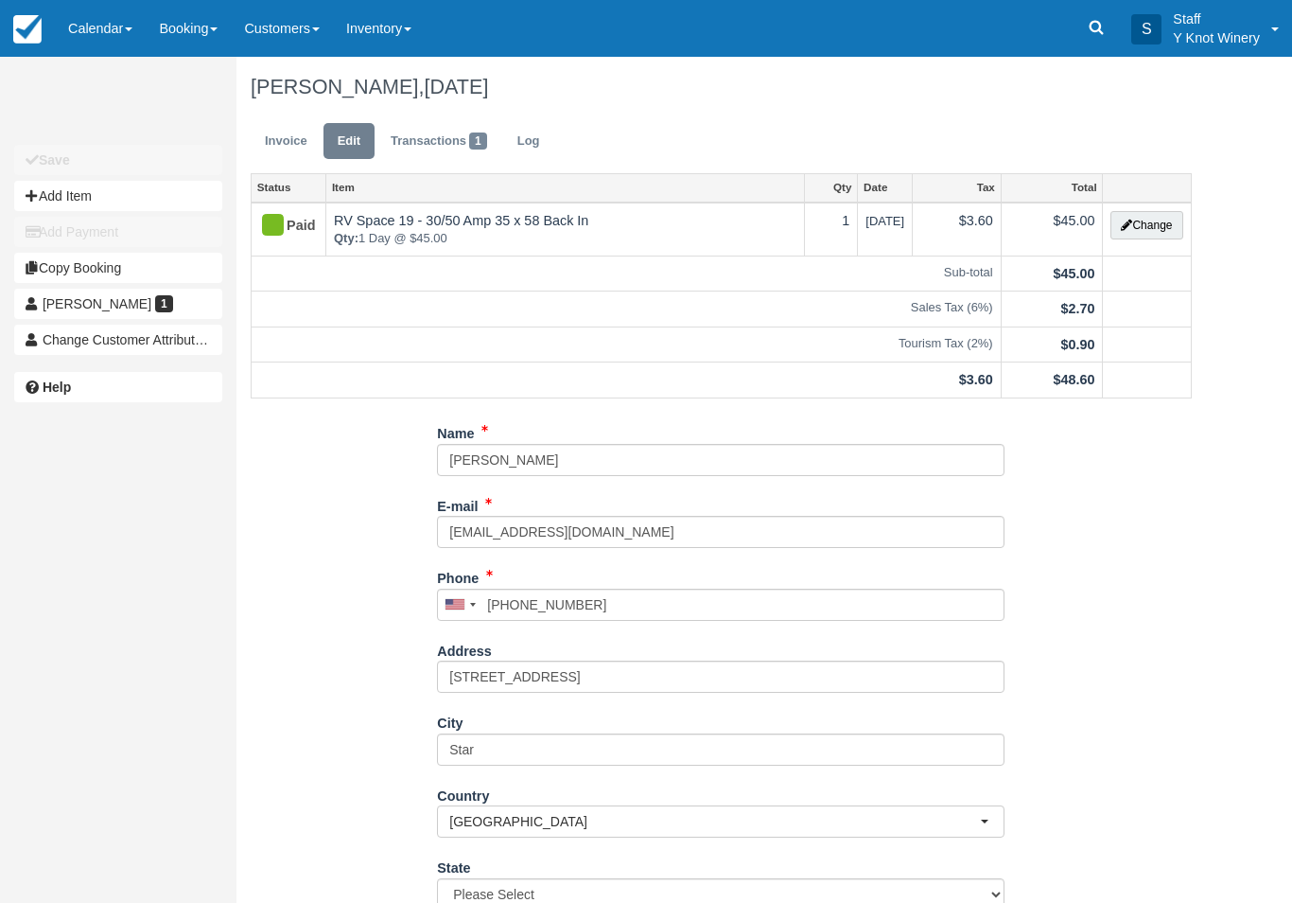
click at [1138, 228] on button "Change" at bounding box center [1147, 225] width 72 height 28
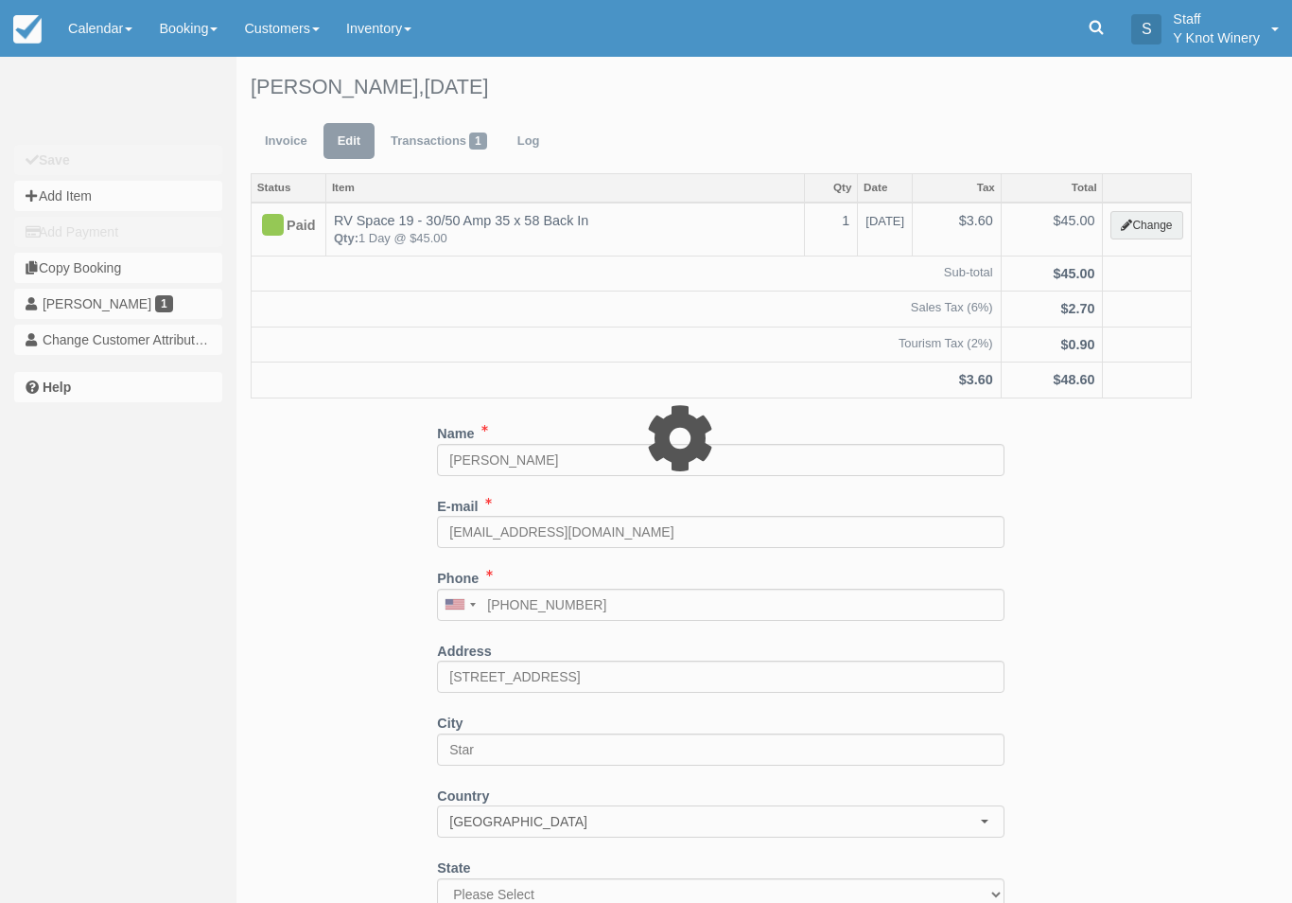
type input "45.00"
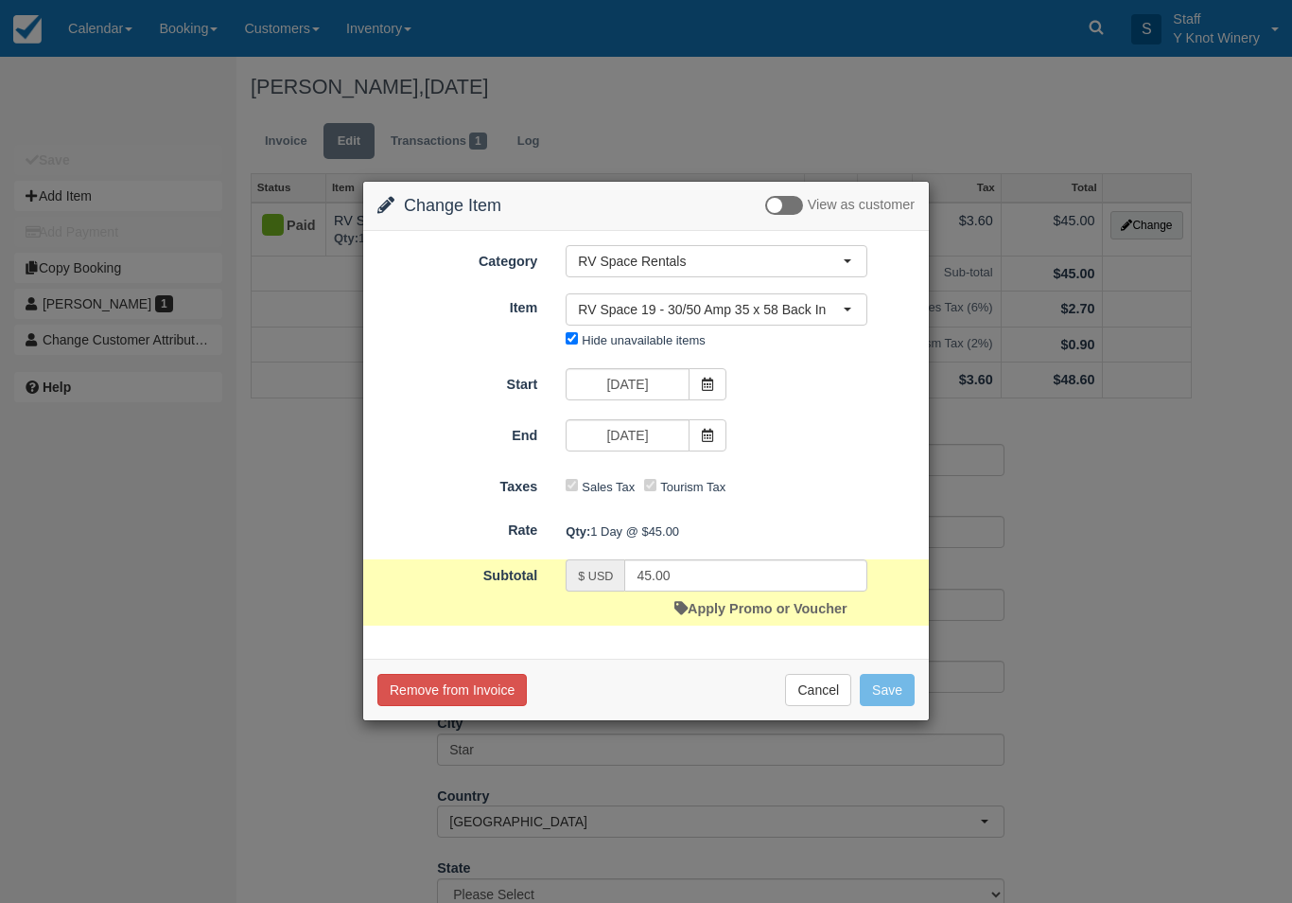
click at [784, 305] on span "RV Space 19 - 30/50 Amp 35 x 58 Back In" at bounding box center [710, 309] width 265 height 19
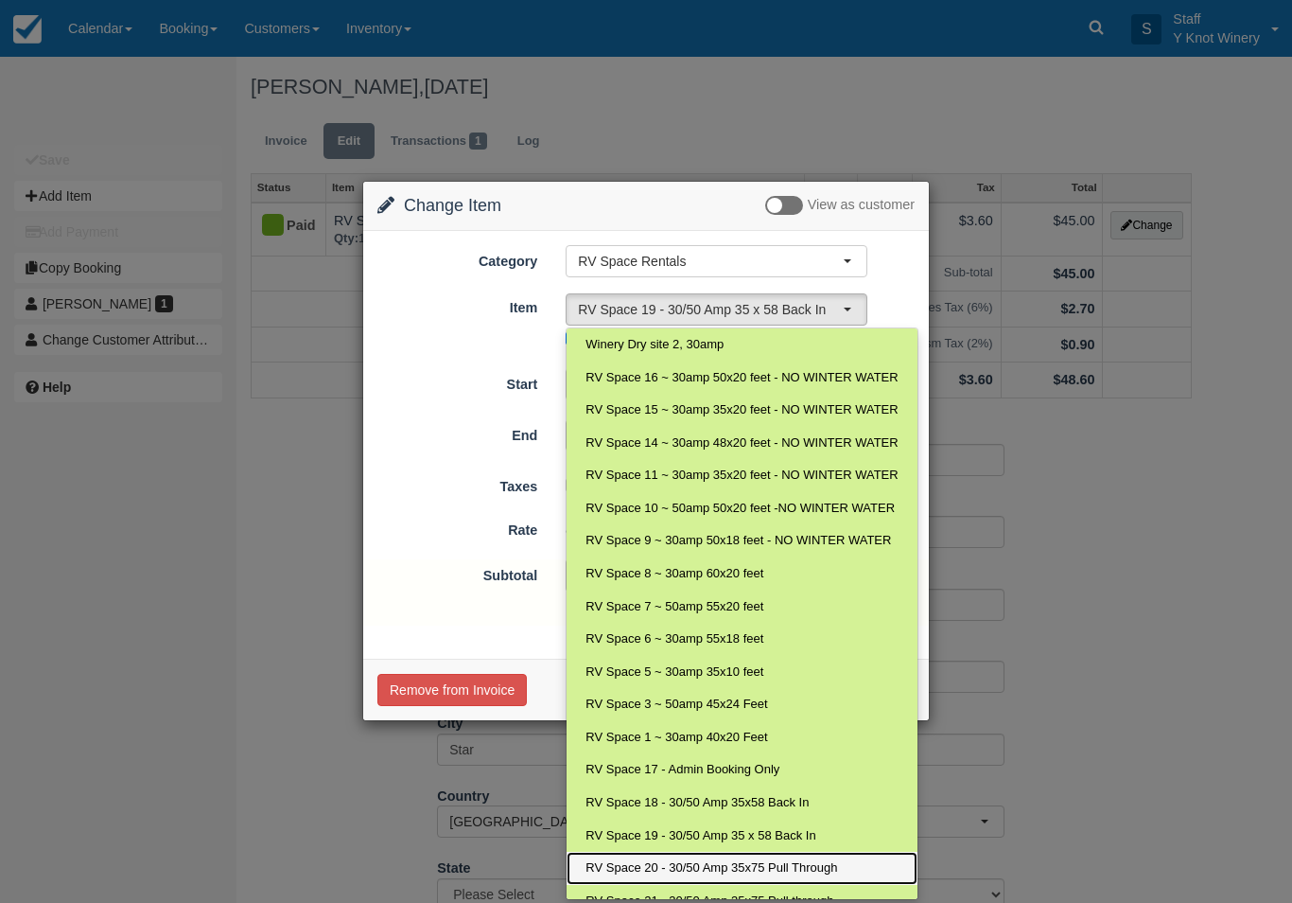
click at [684, 863] on span "RV Space 20 - 30/50 Amp 35x75 Pull Through" at bounding box center [712, 868] width 252 height 18
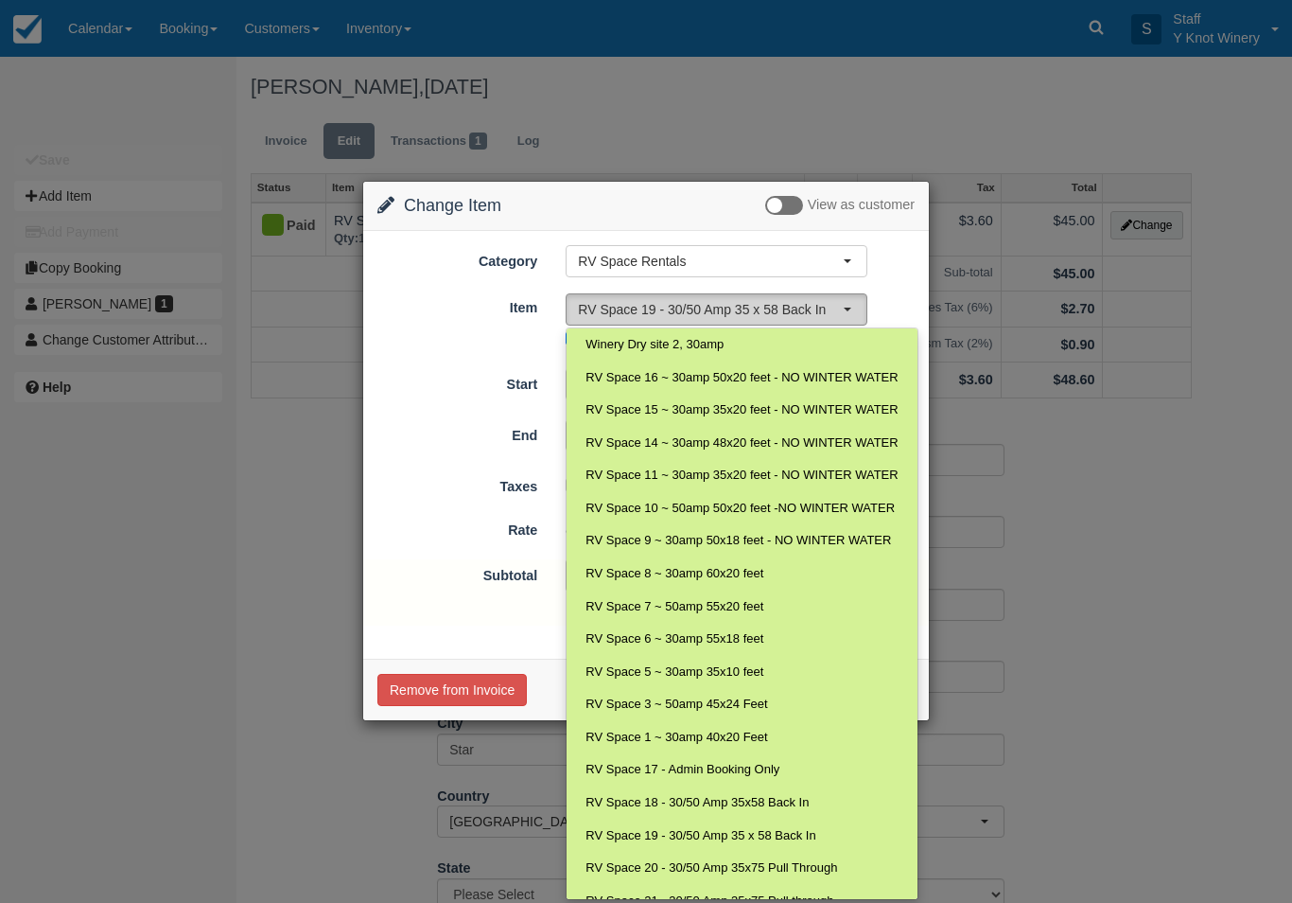
select select "72"
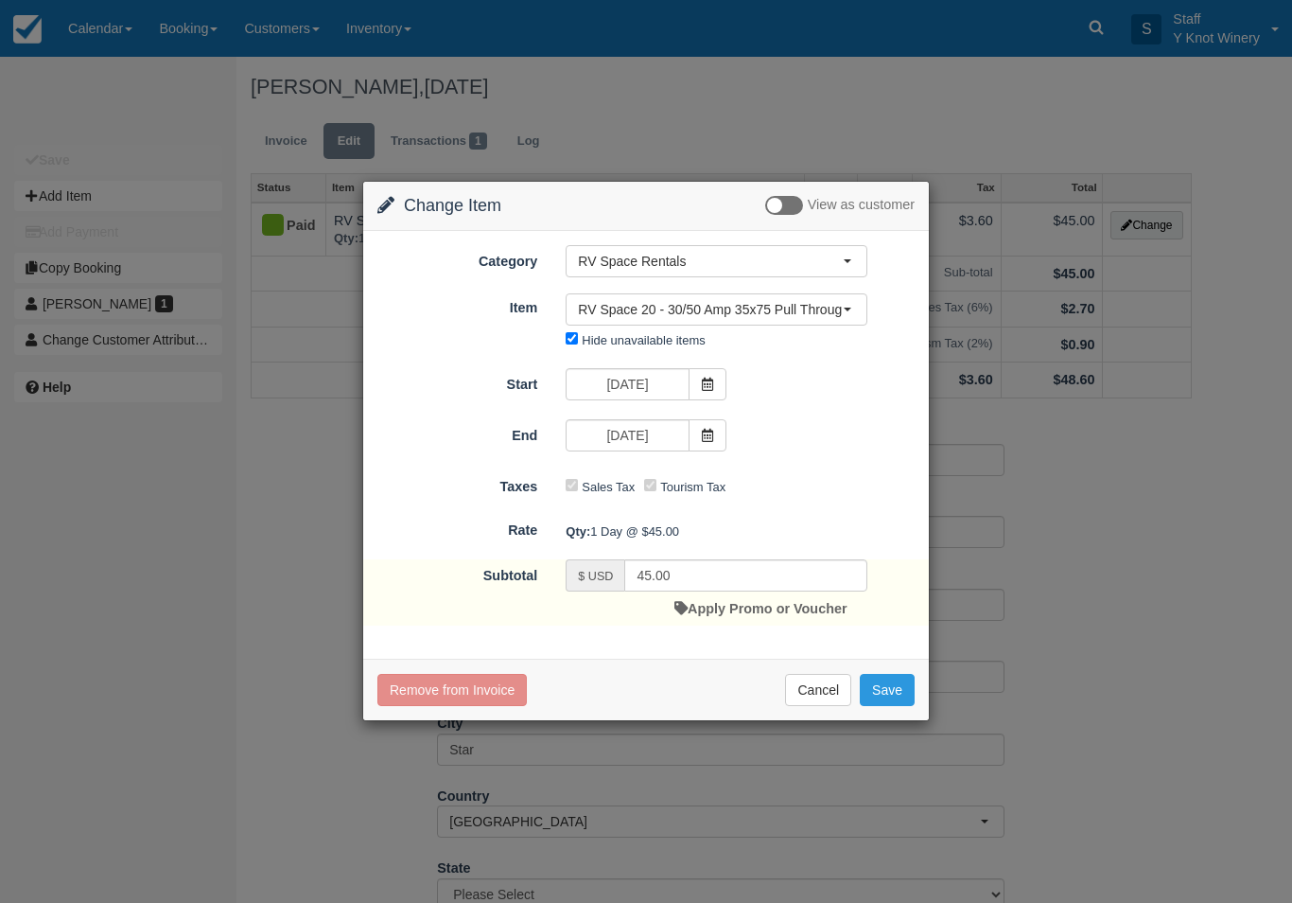
click at [889, 691] on button "Save" at bounding box center [887, 690] width 55 height 32
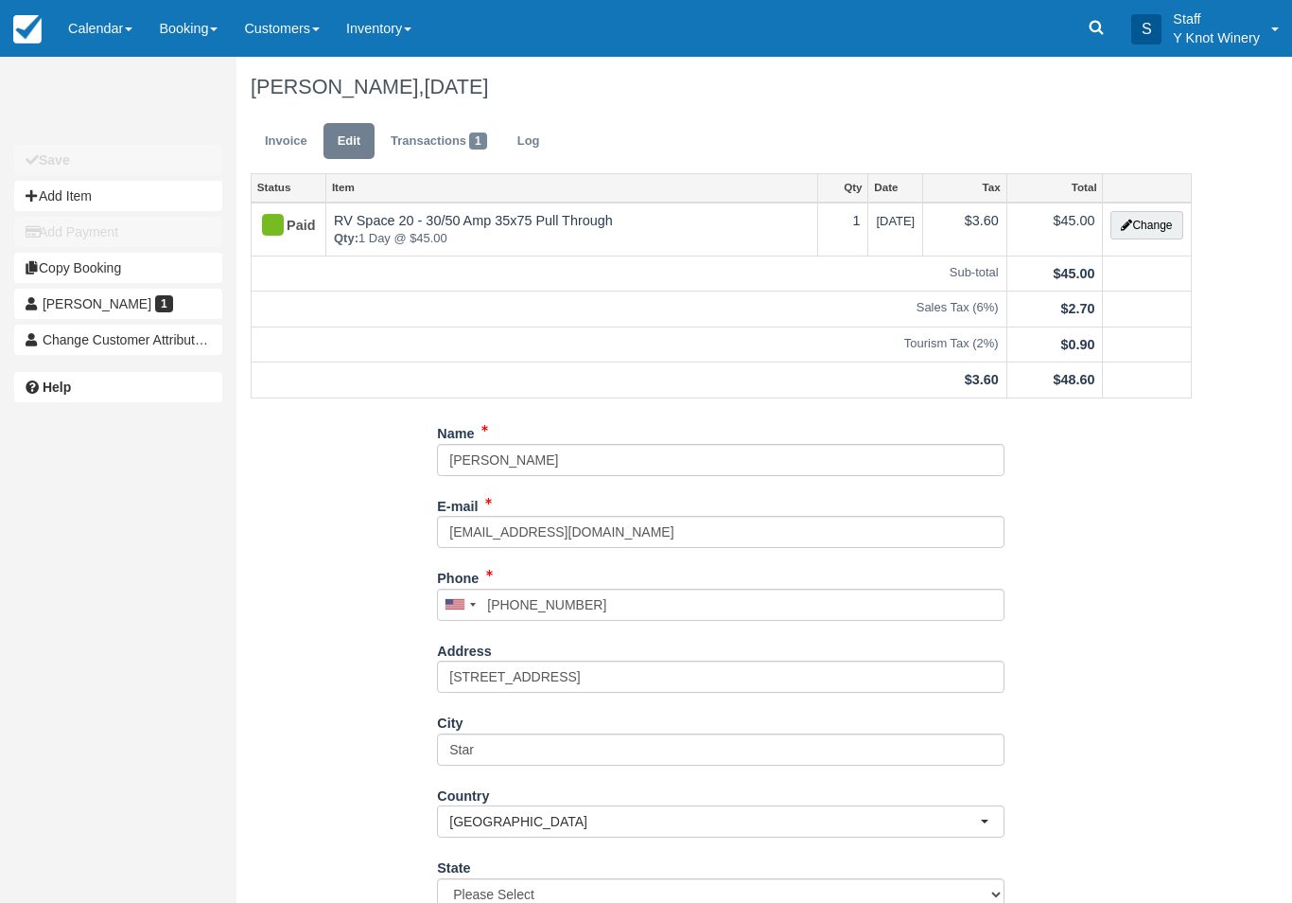
click at [293, 141] on link "Invoice" at bounding box center [286, 141] width 71 height 37
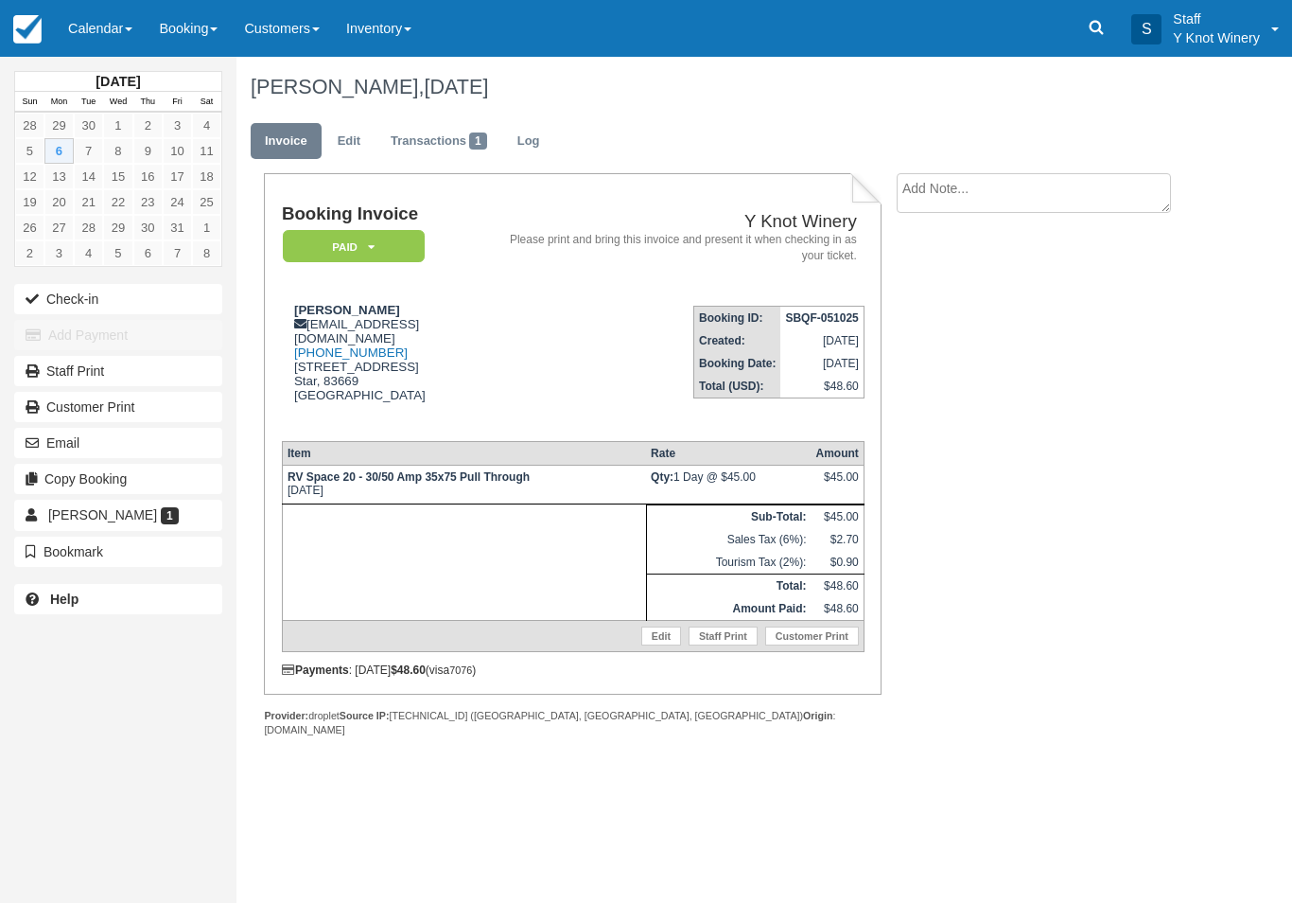
click at [85, 296] on button "Check-in" at bounding box center [118, 299] width 208 height 30
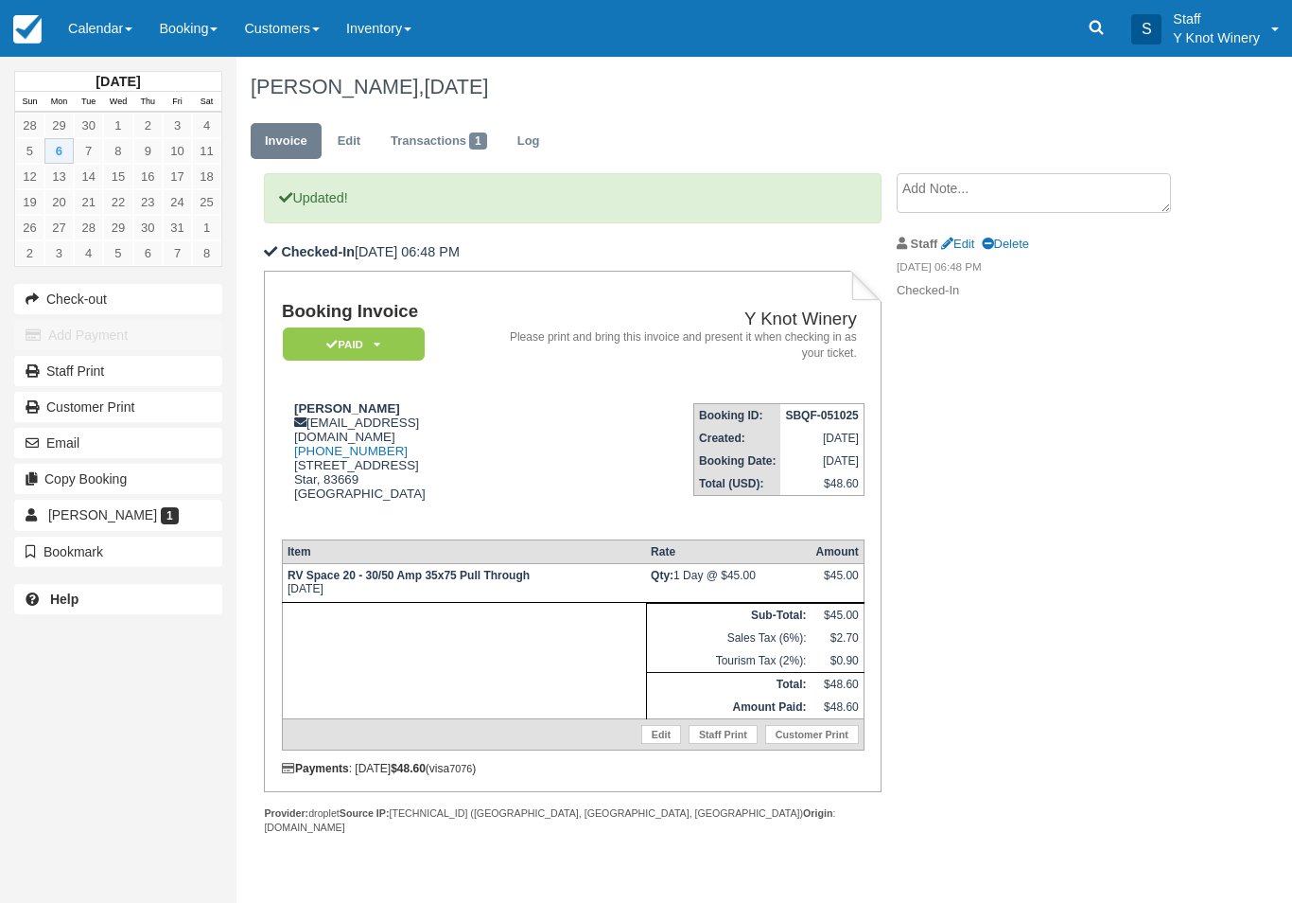
click at [88, 33] on link "Calendar" at bounding box center [100, 28] width 91 height 57
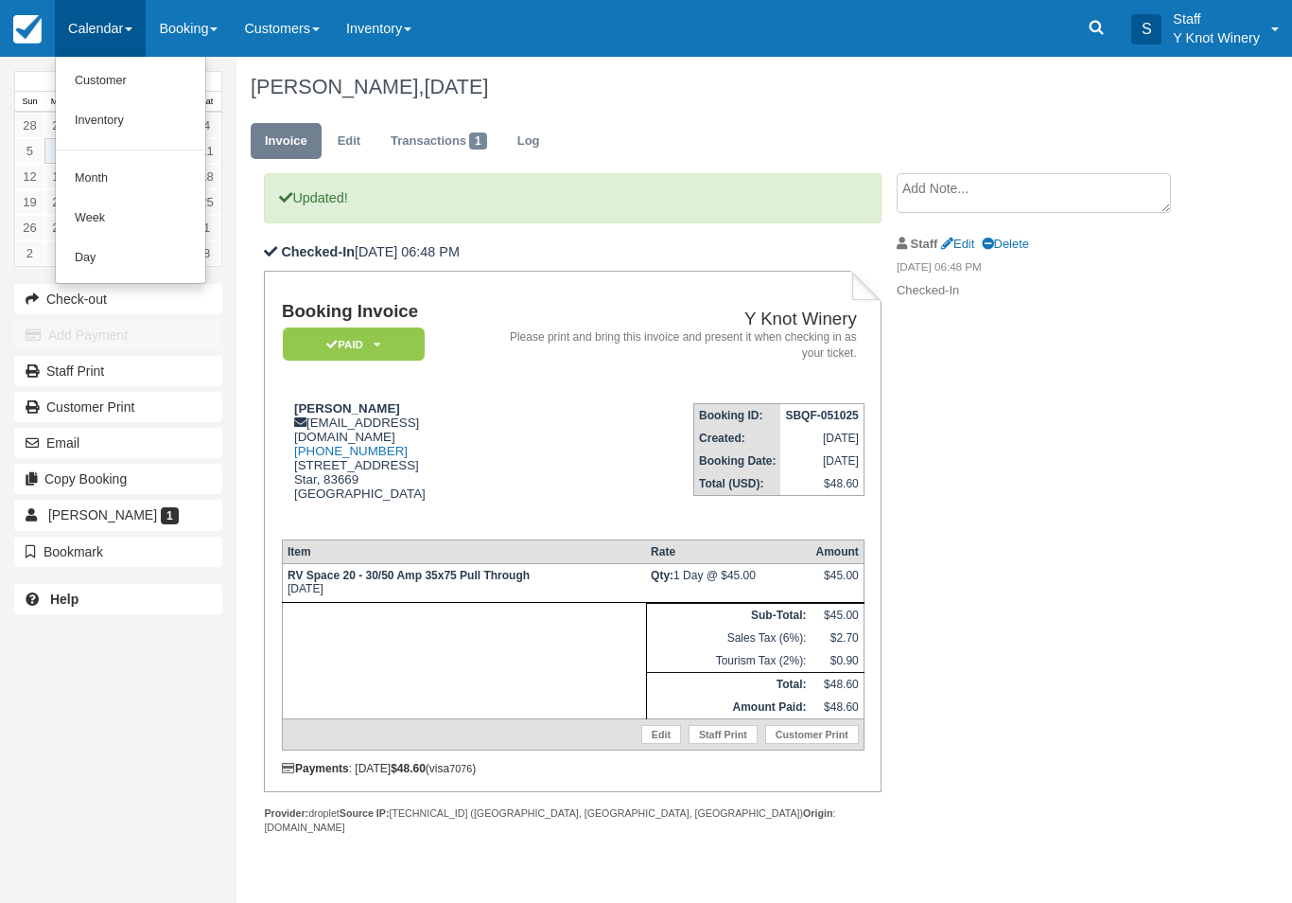
click at [93, 82] on link "Customer" at bounding box center [130, 81] width 149 height 40
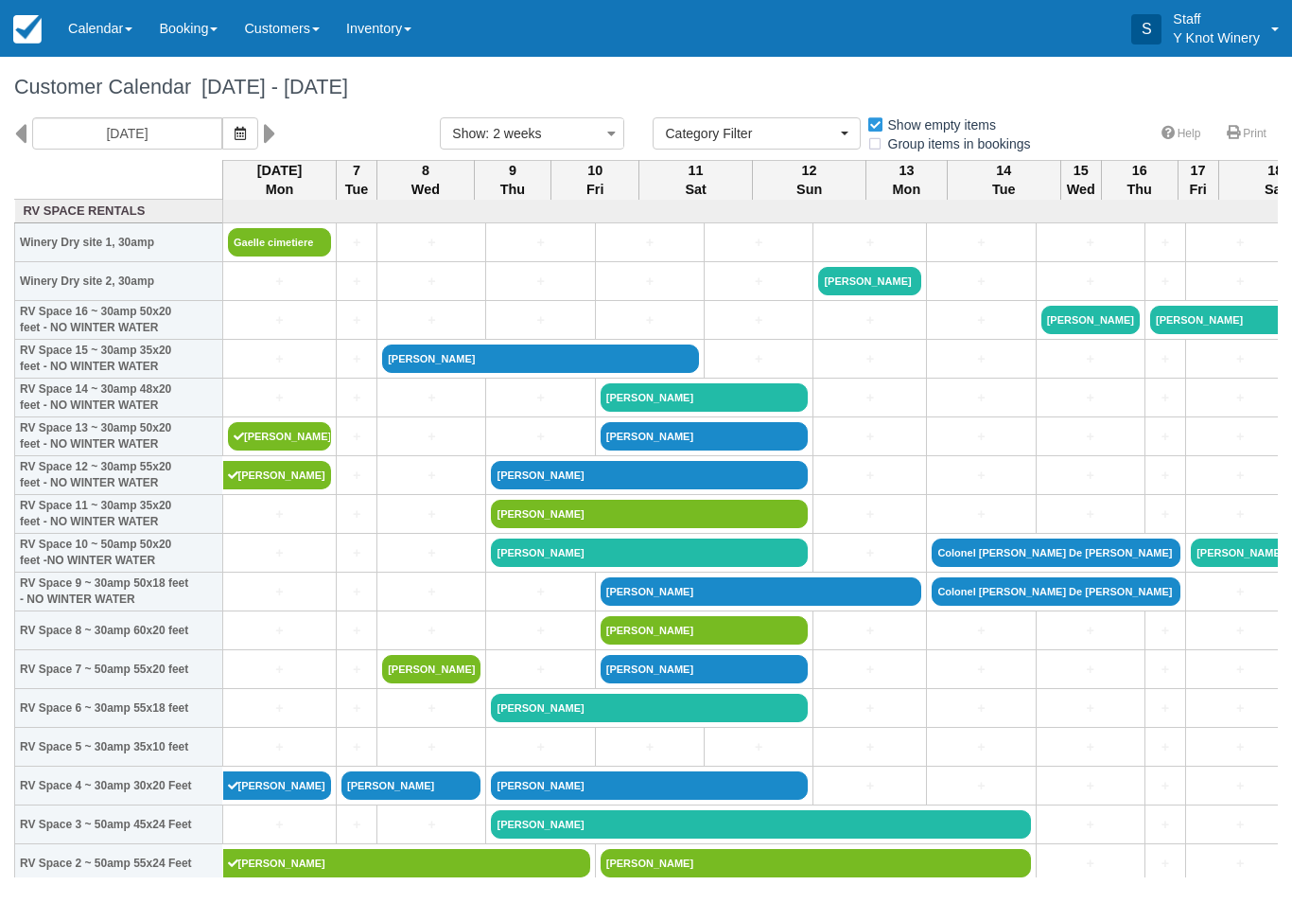
select select
click at [265, 256] on link "Gaelle cimetiere" at bounding box center [279, 242] width 103 height 28
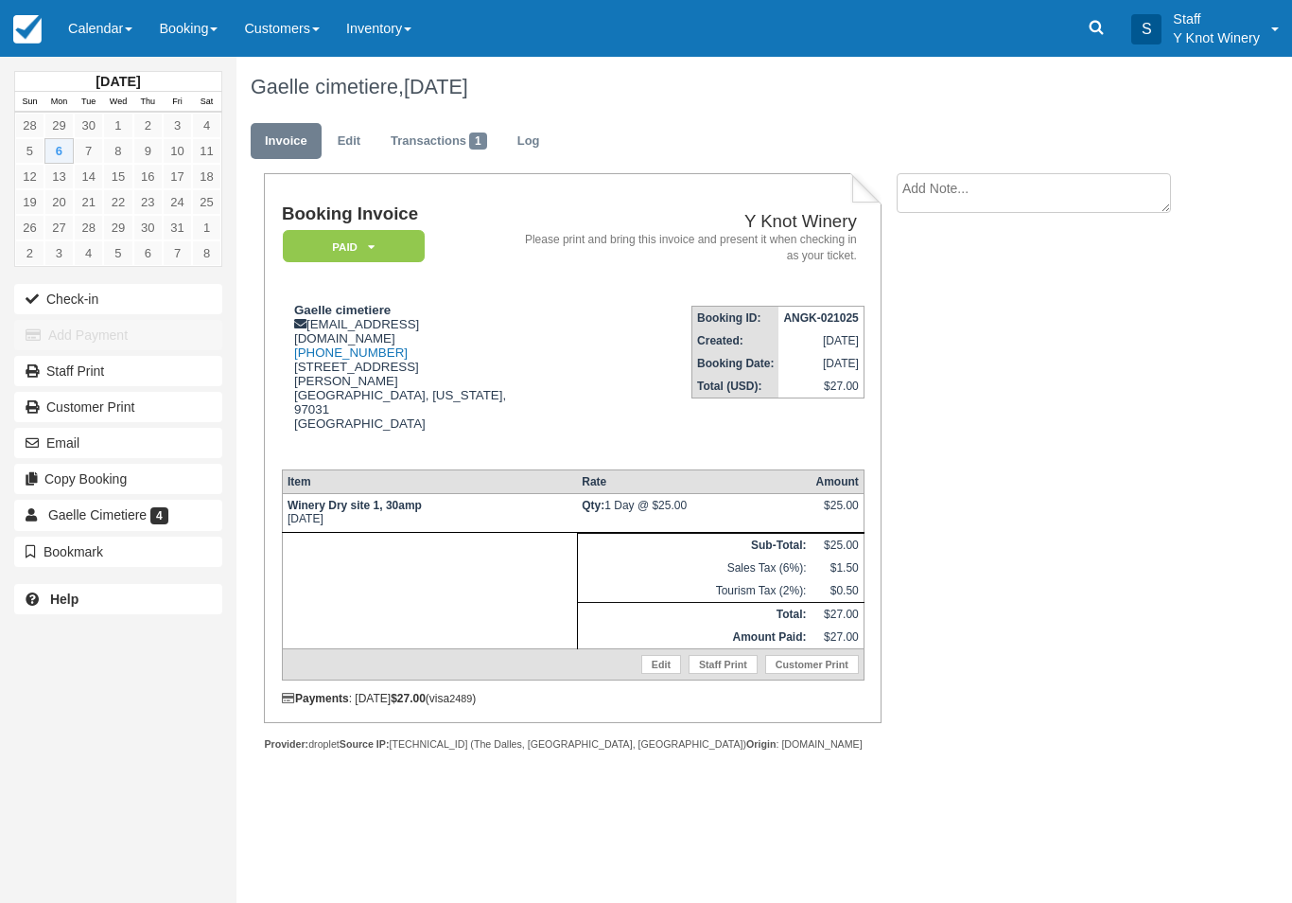
click at [74, 313] on button "Check-in" at bounding box center [118, 299] width 208 height 30
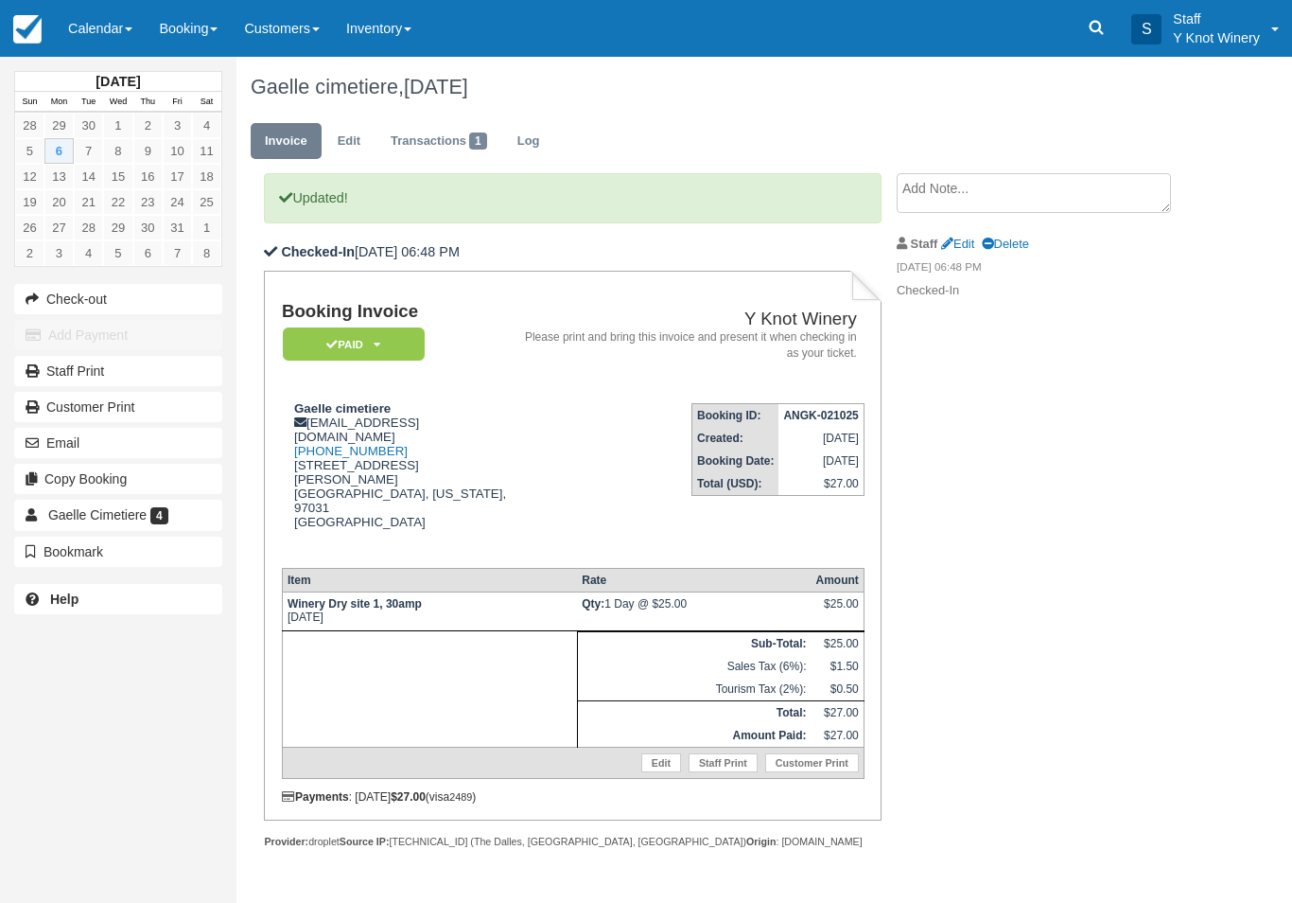
click at [105, 12] on link "Calendar" at bounding box center [100, 28] width 91 height 57
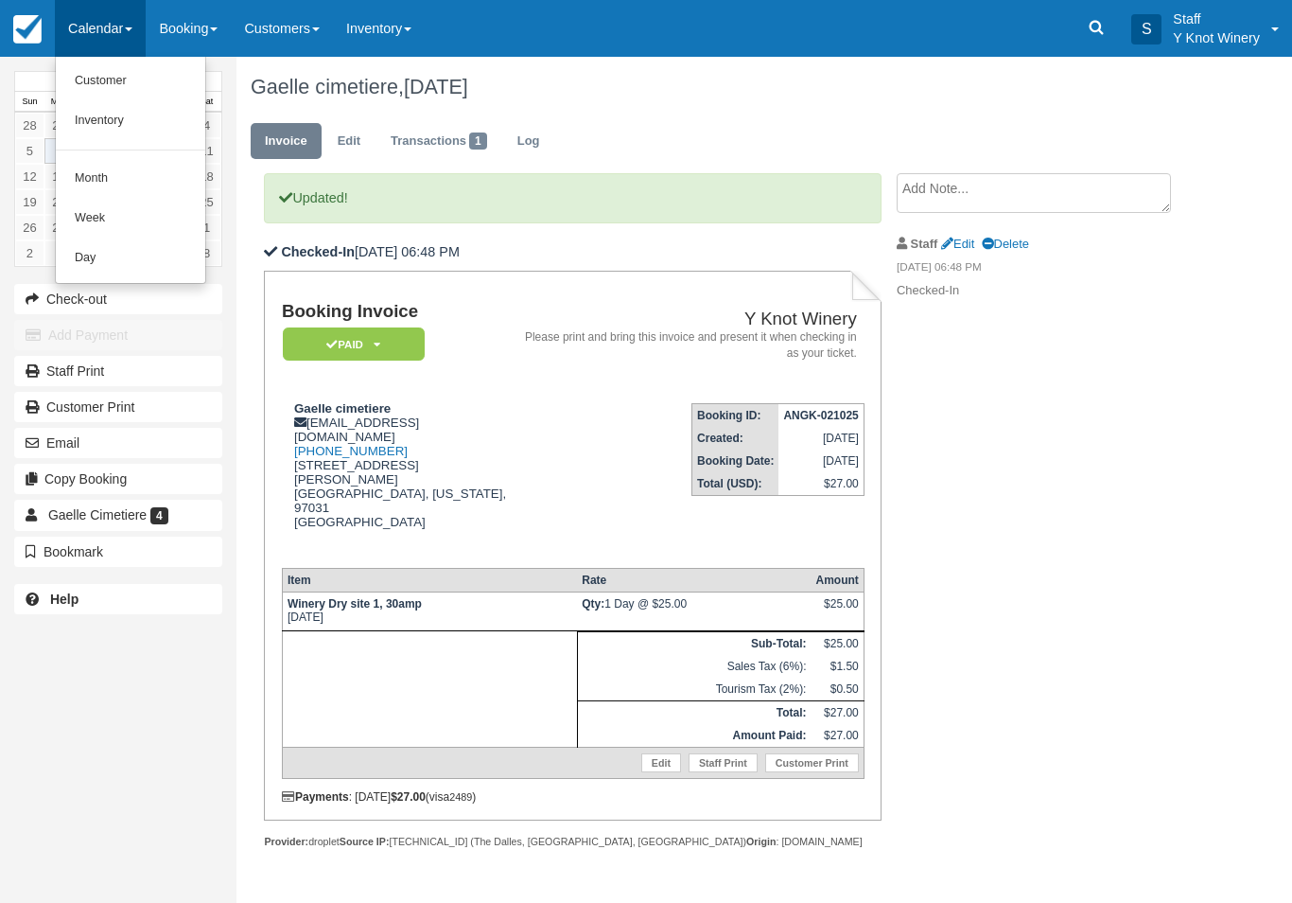
click at [128, 83] on link "Customer" at bounding box center [130, 81] width 149 height 40
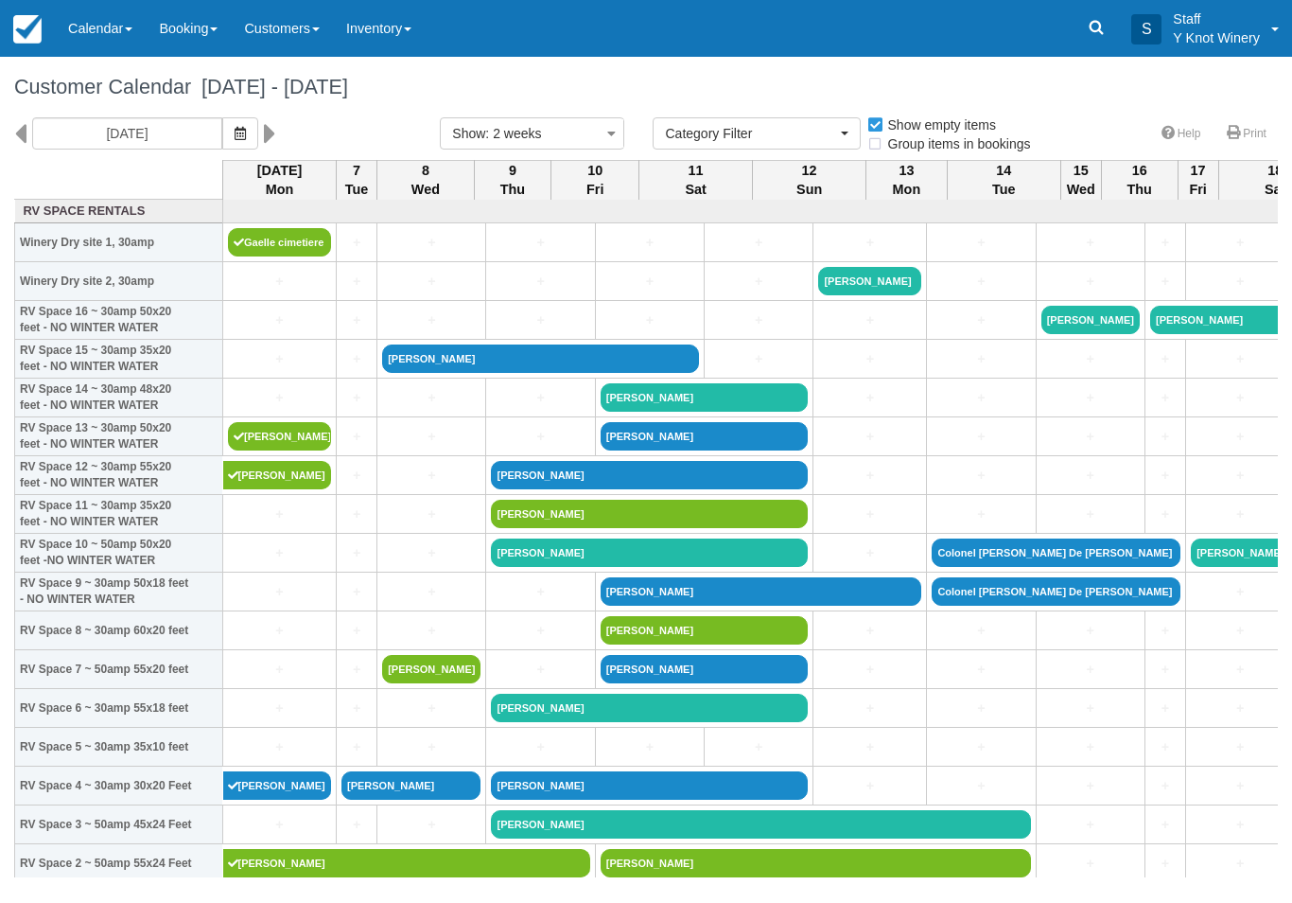
select select
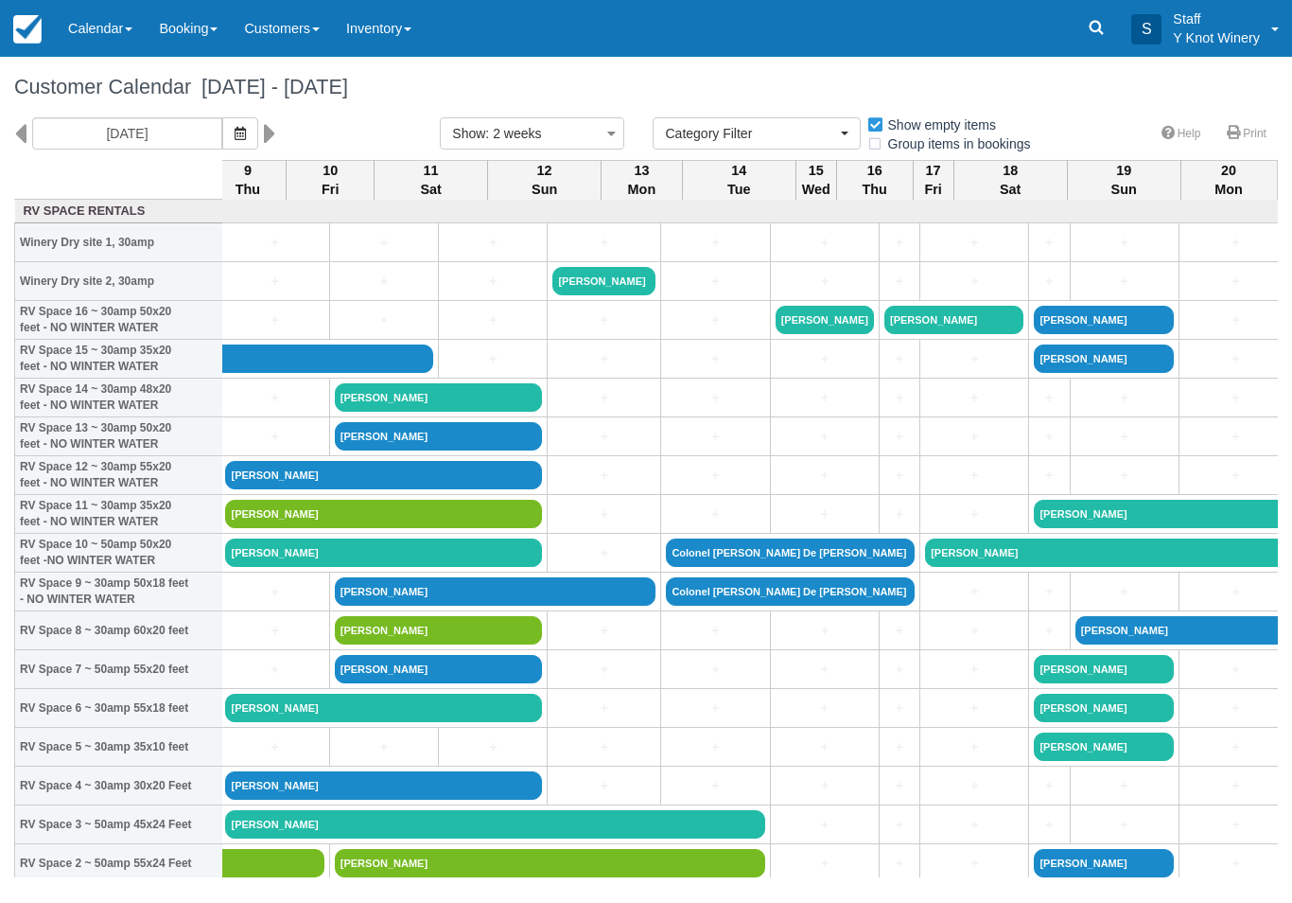
scroll to position [0, 265]
click at [1035, 408] on link "+" at bounding box center [1050, 398] width 30 height 20
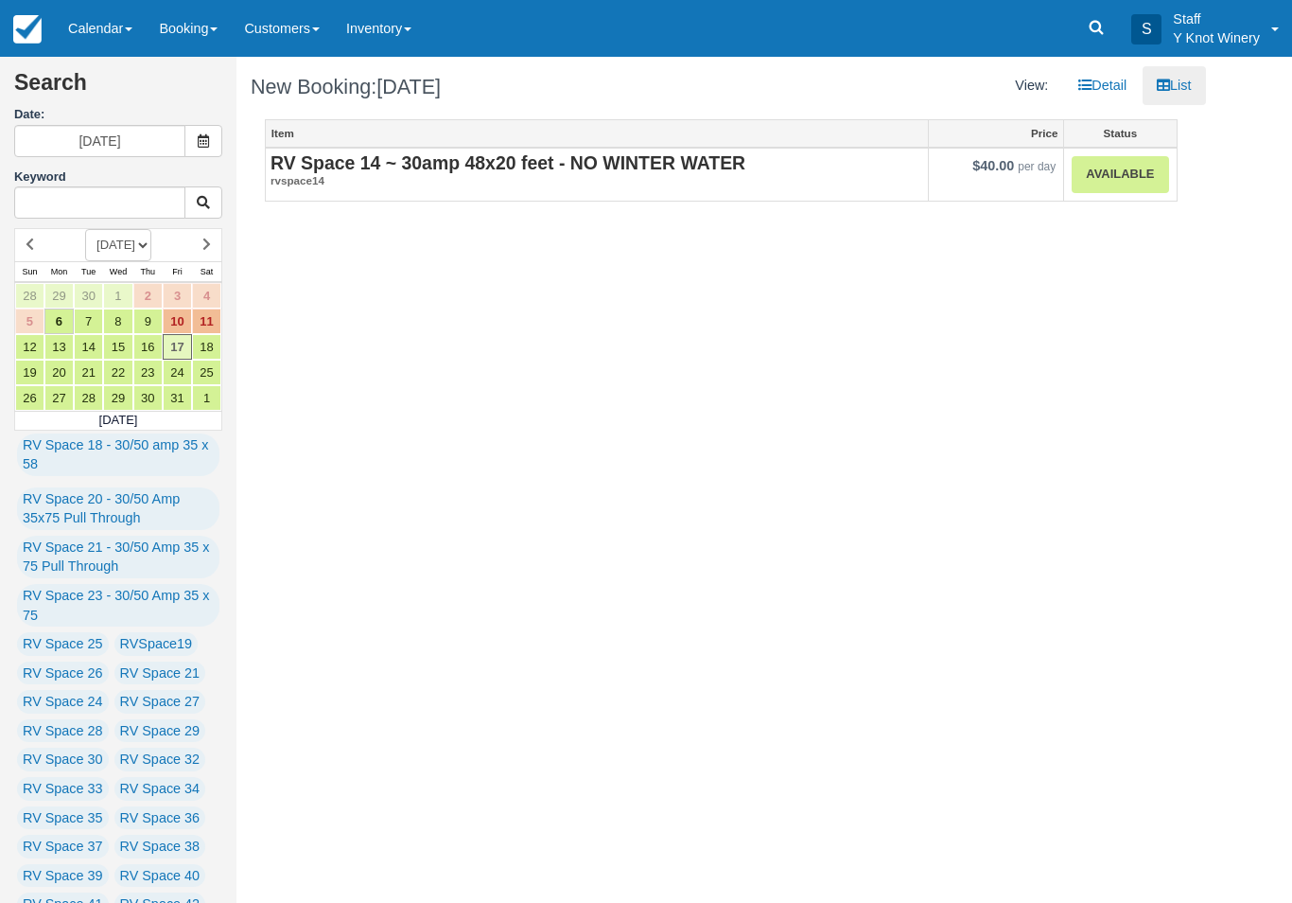
click at [1122, 184] on link "Available" at bounding box center [1120, 174] width 97 height 37
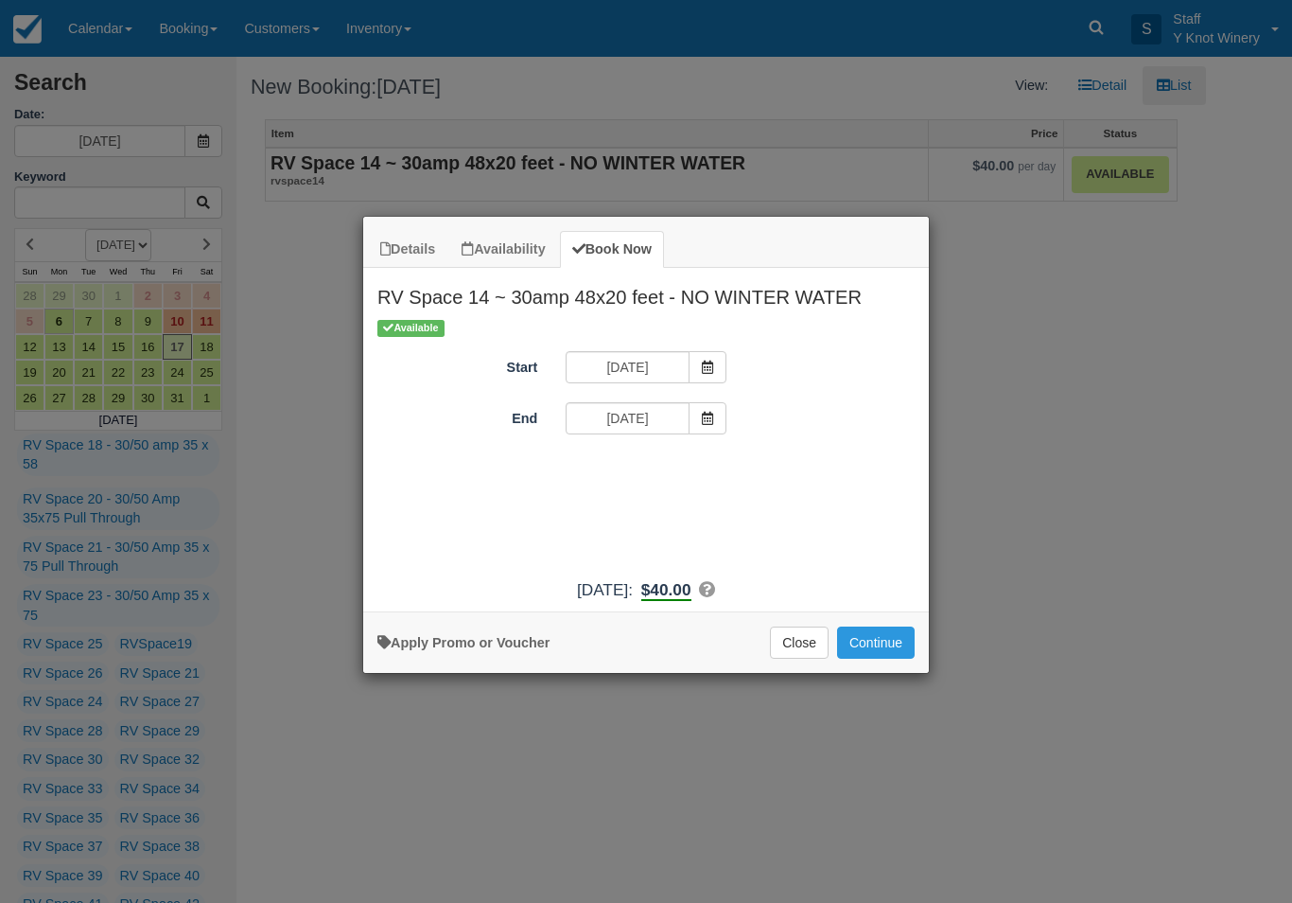
click at [713, 414] on icon "Item Modal" at bounding box center [707, 418] width 13 height 13
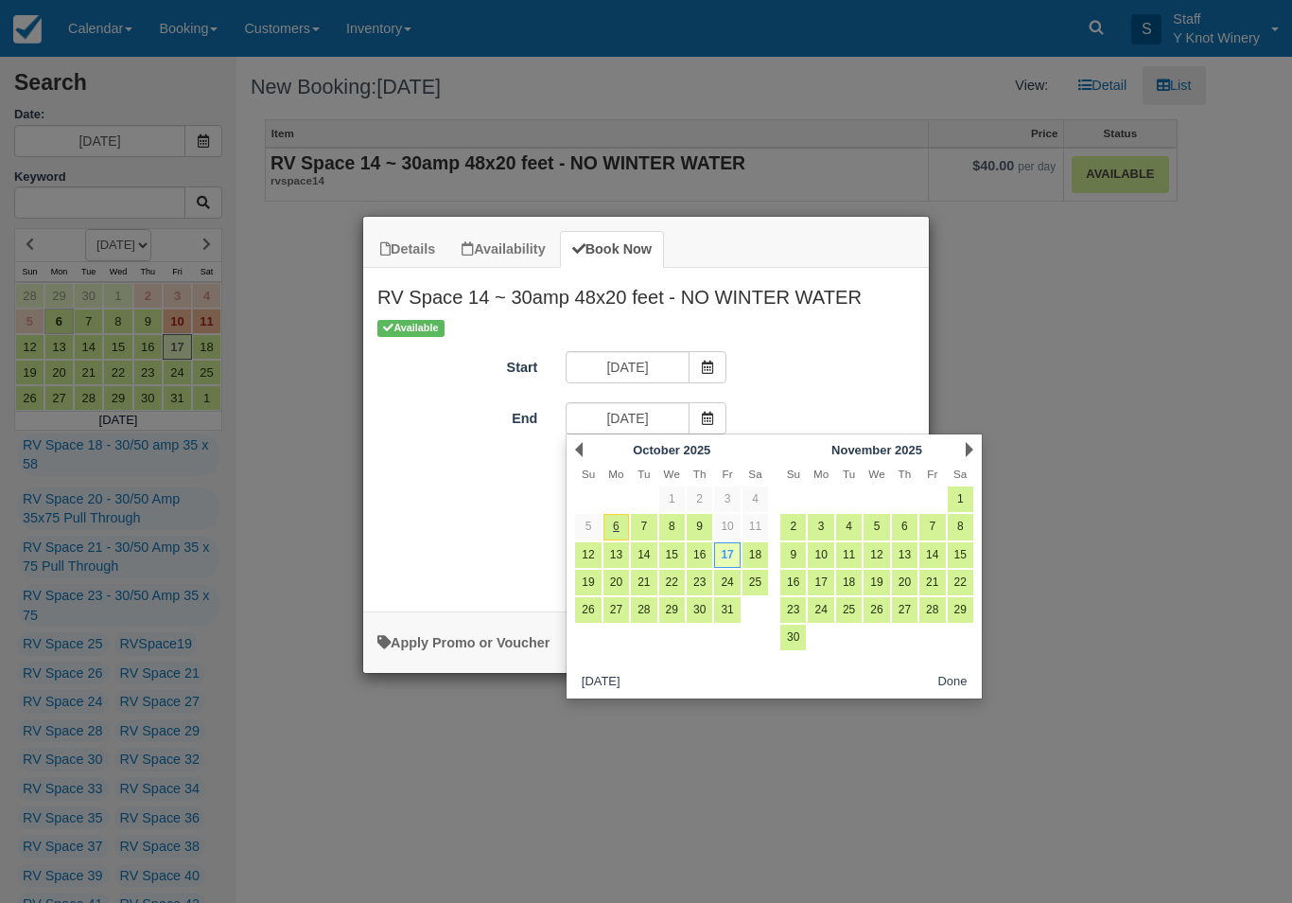
click at [763, 555] on link "18" at bounding box center [756, 555] width 26 height 26
type input "10/18/25"
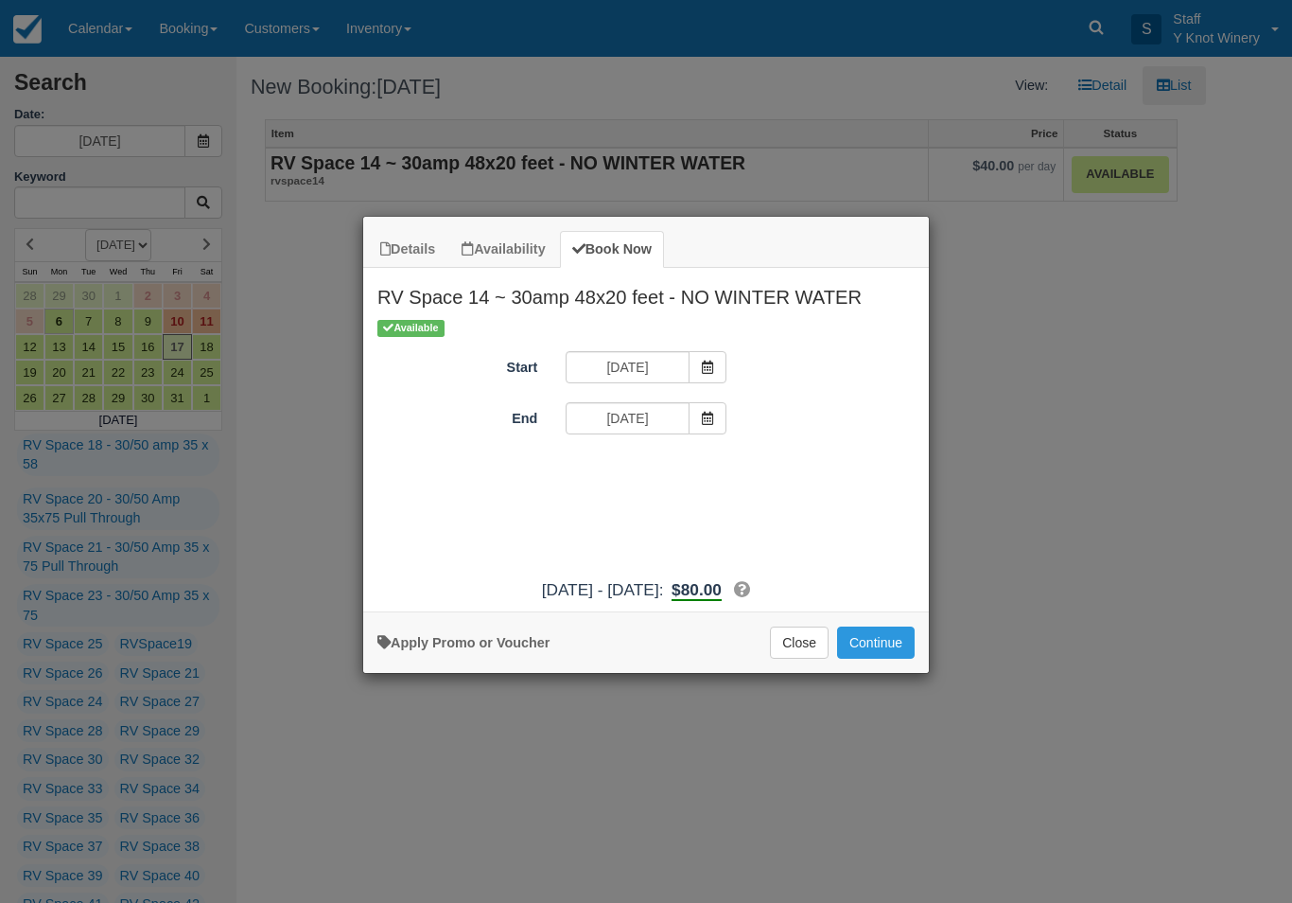
click at [887, 656] on button "Continue" at bounding box center [876, 642] width 78 height 32
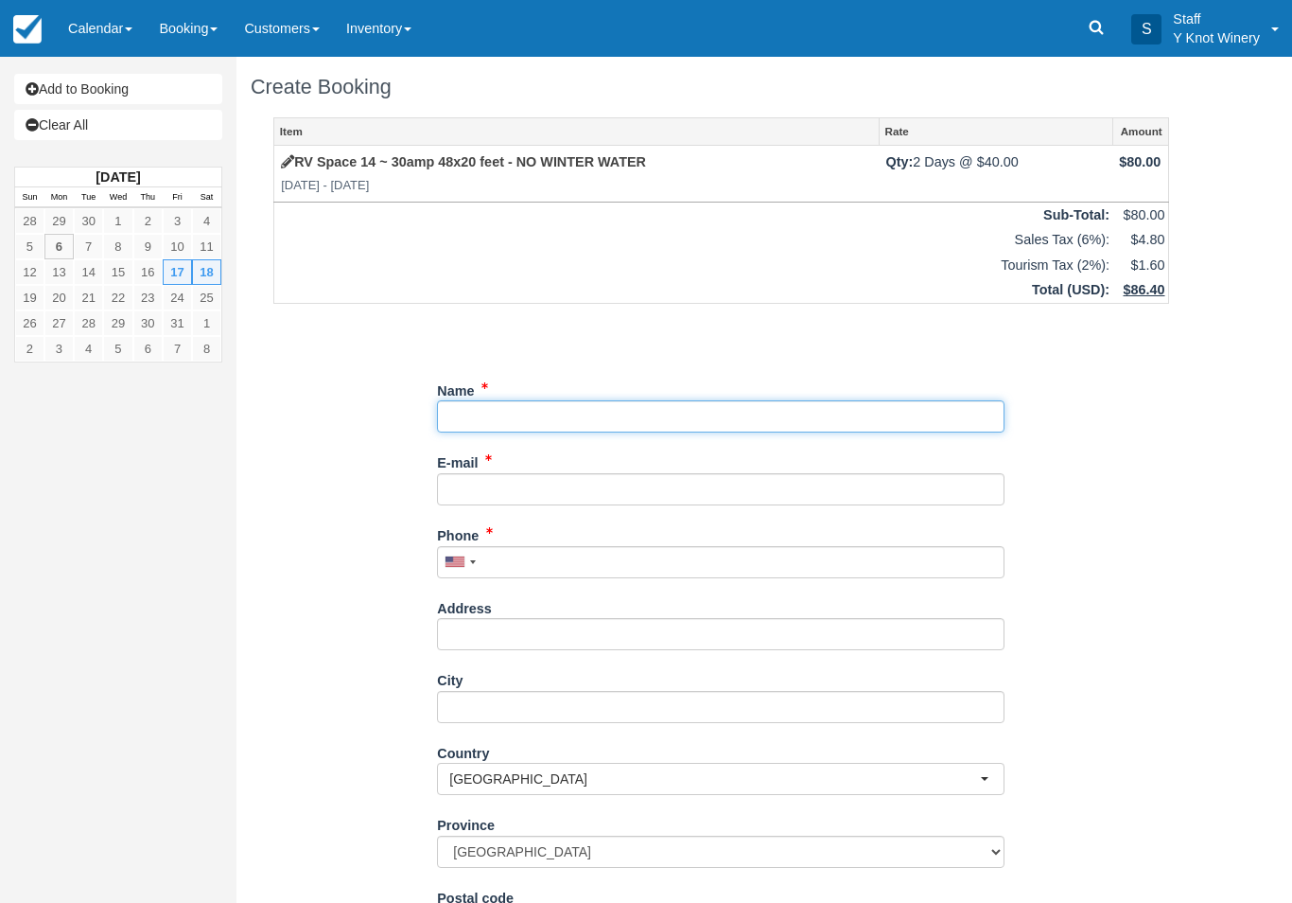
click at [502, 416] on input "Name" at bounding box center [721, 416] width 568 height 32
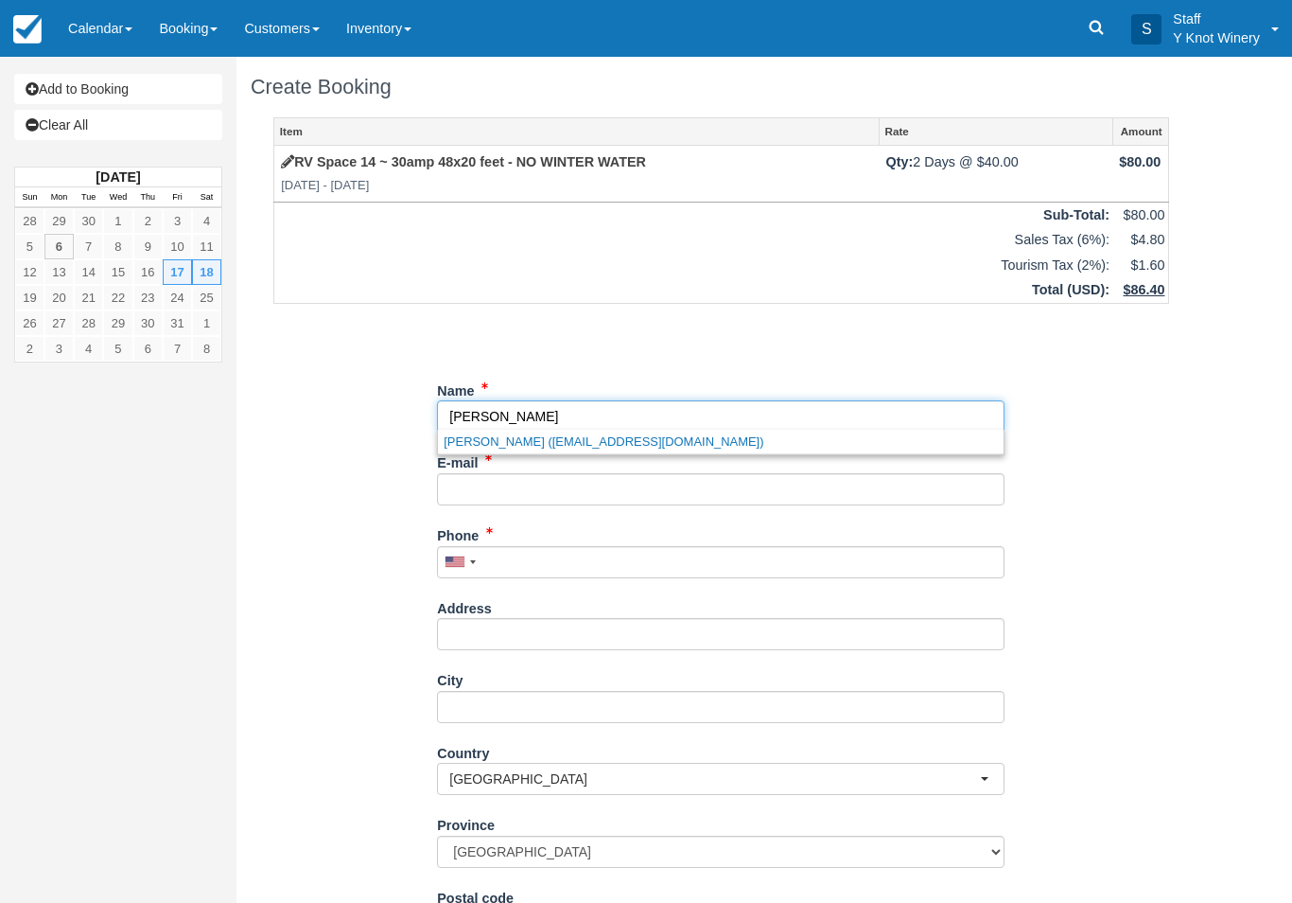
click at [588, 442] on link "Adrian Zepeda (acezepeda@gmail.com)" at bounding box center [721, 442] width 566 height 24
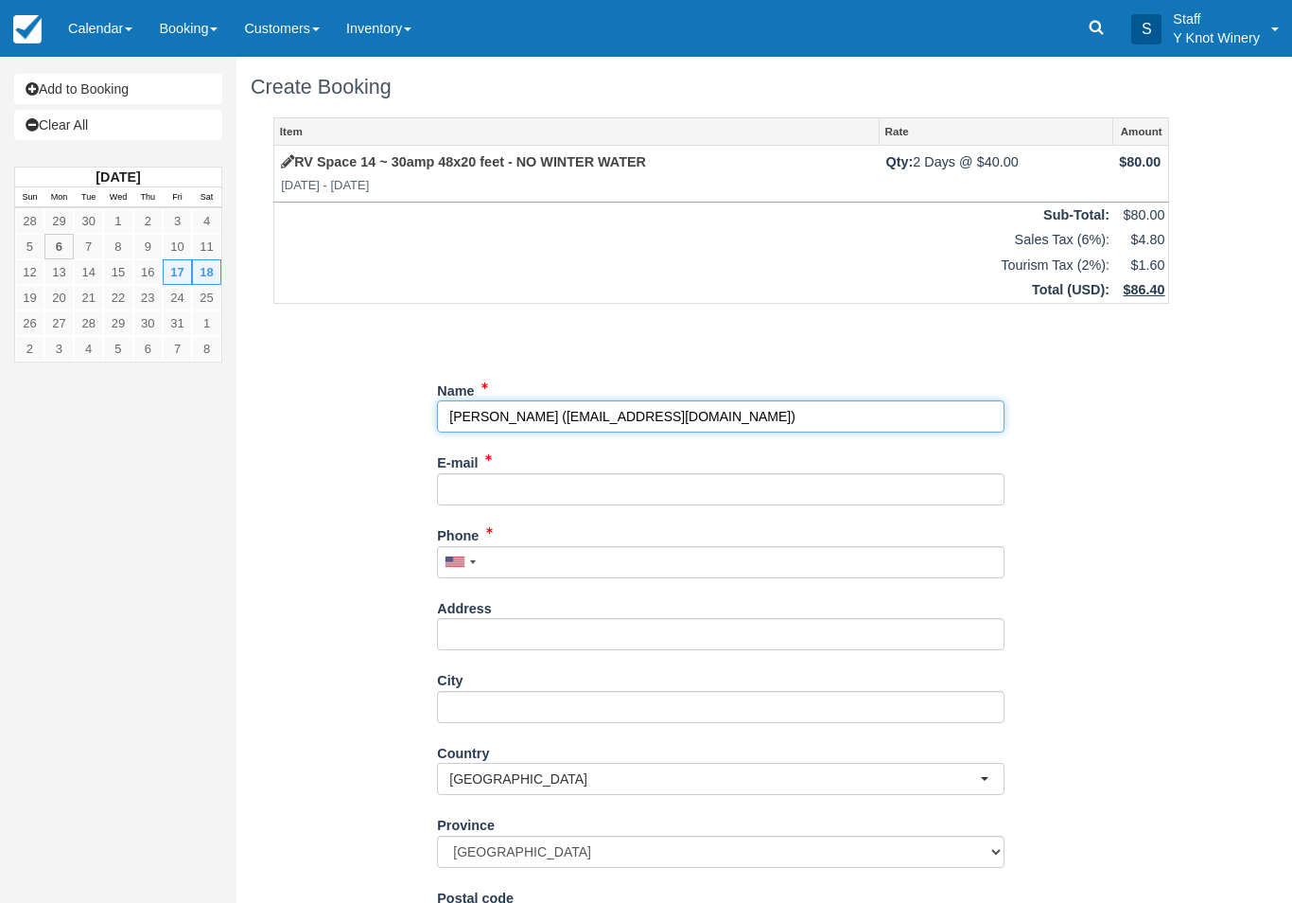
type input "Adrian Zepeda"
type input "acezepeda@gmail.com"
type input "+15206350602"
type input "5481 Rodney st."
type input "Chubbuck"
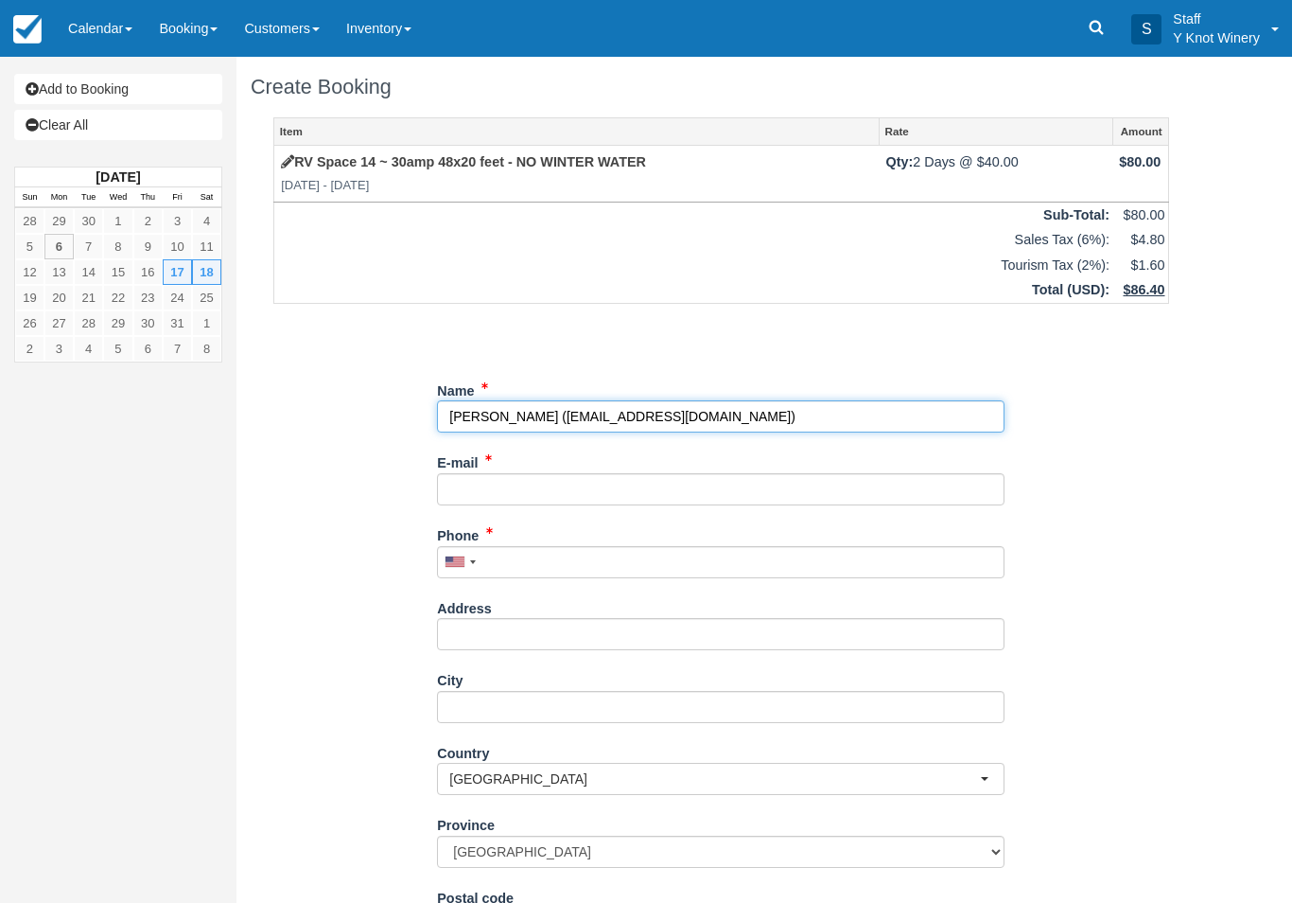
select select "US"
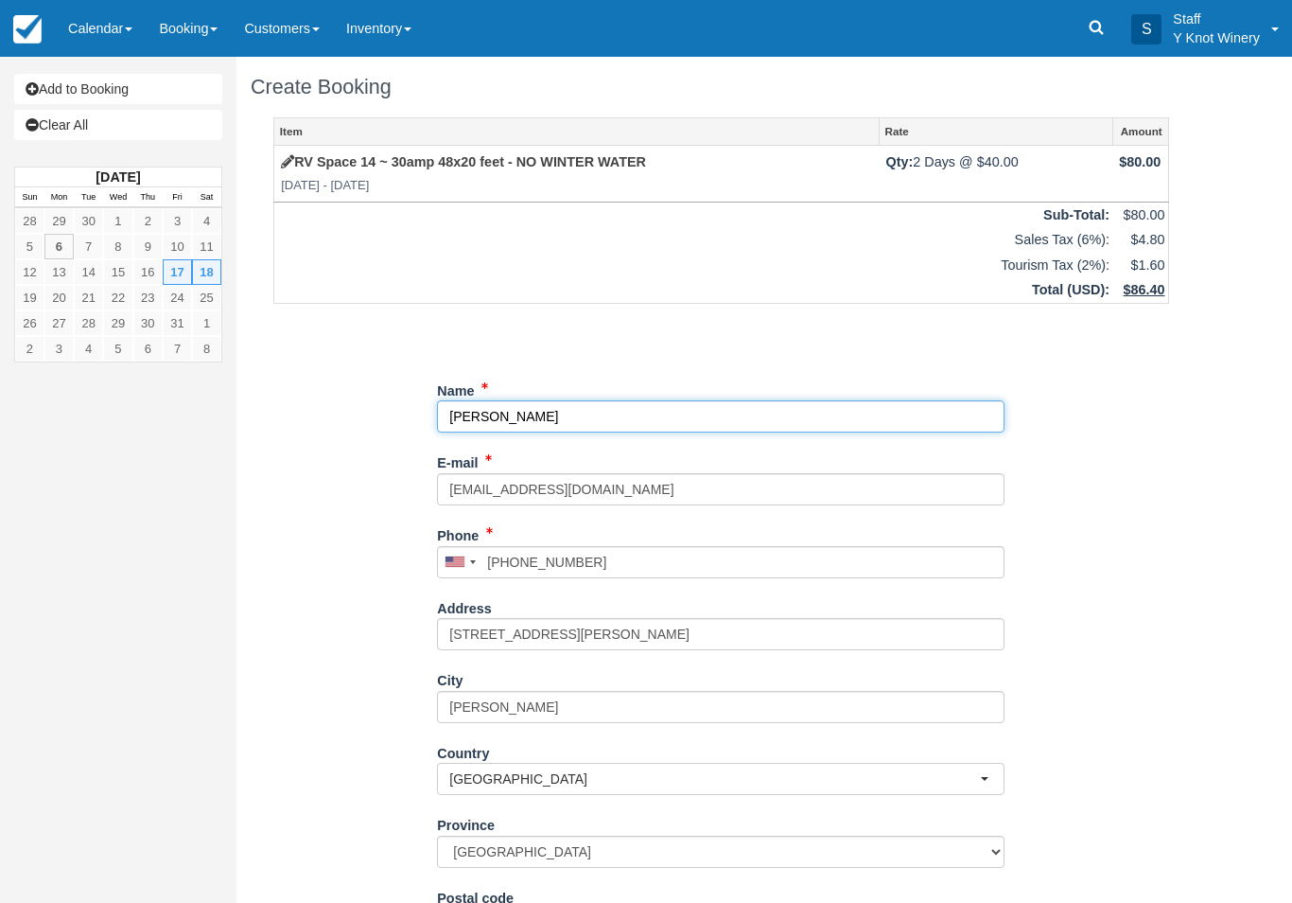
select select
type input "83202"
select select "ID"
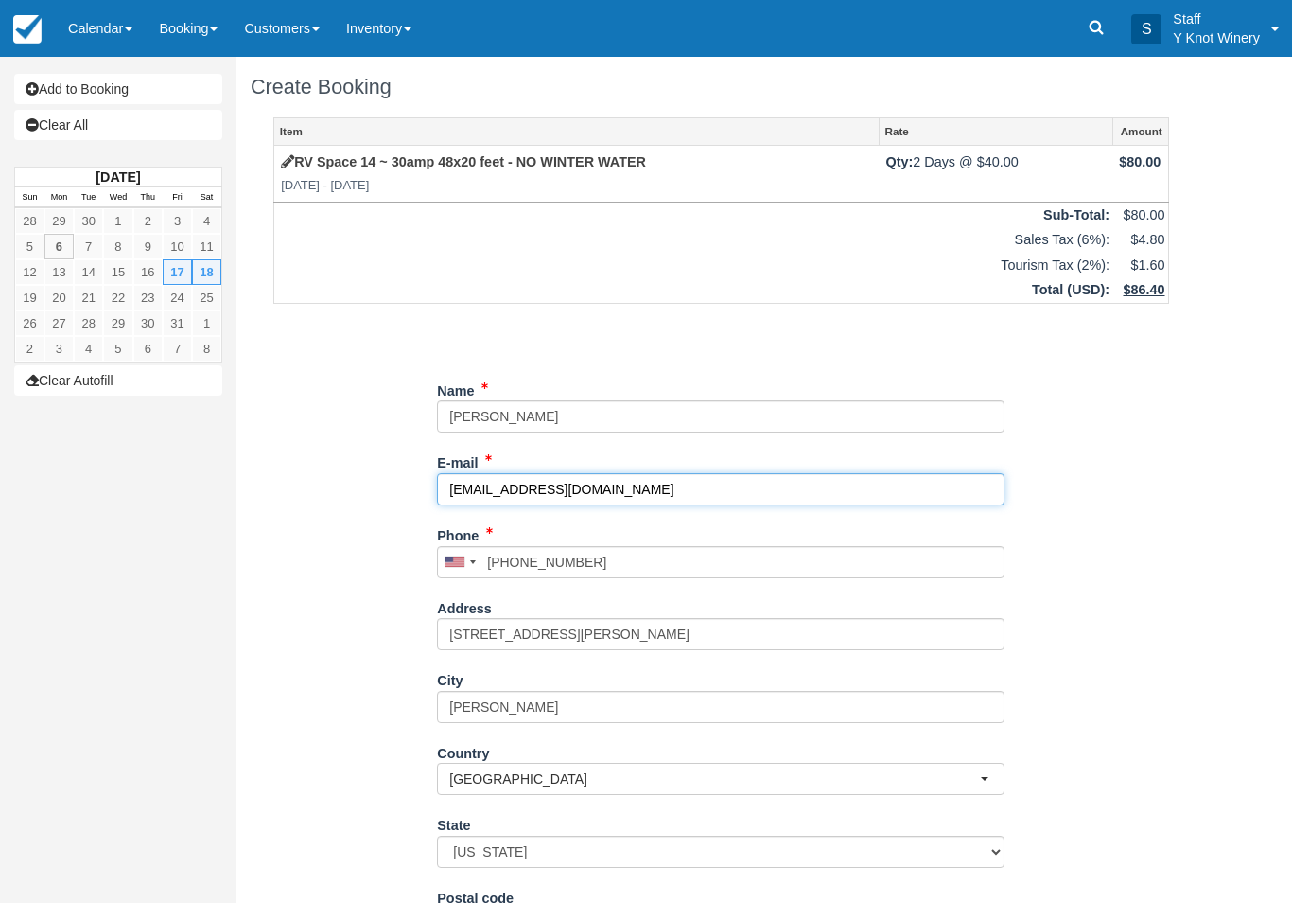
scroll to position [152, 0]
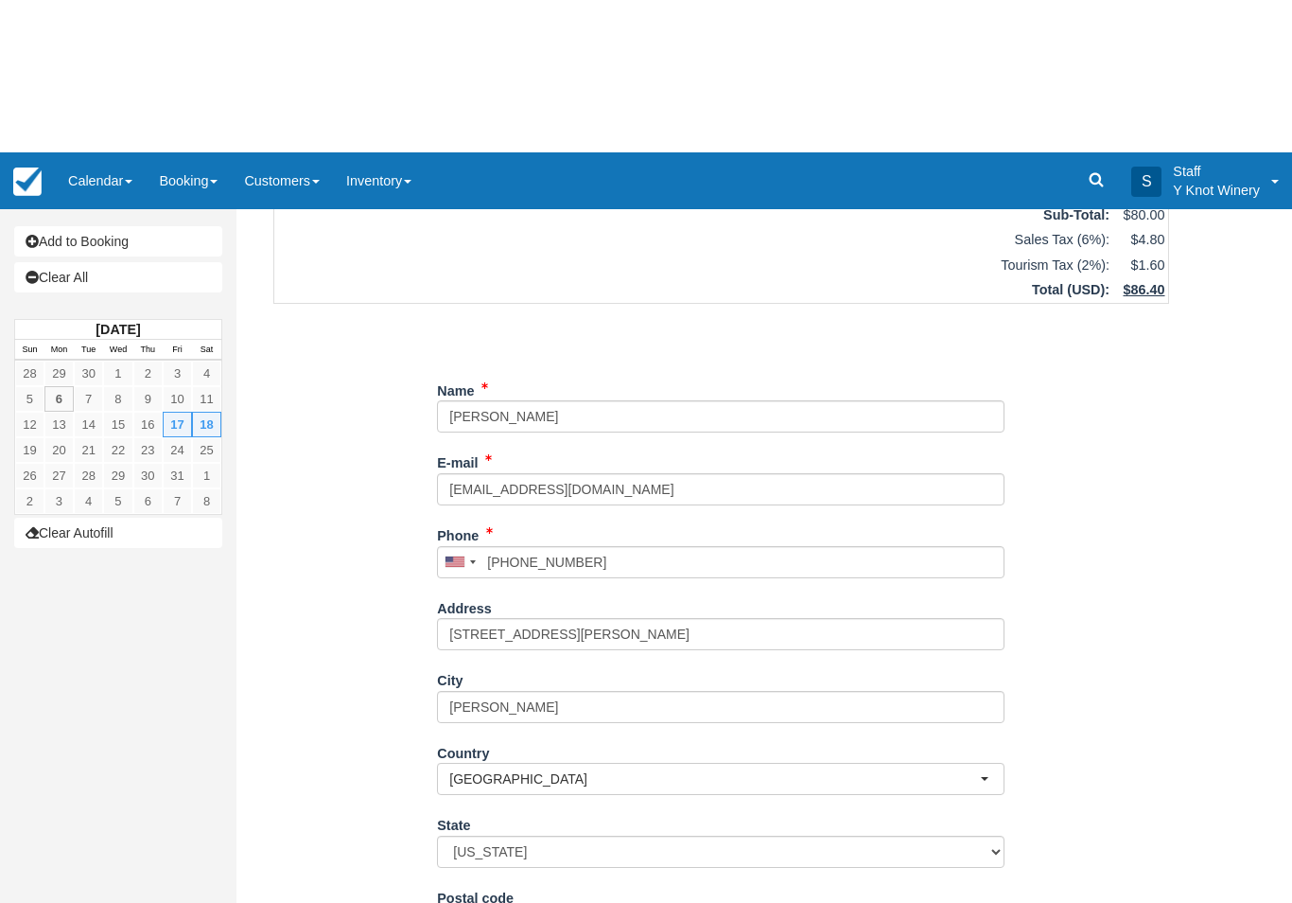
click at [495, 902] on button "Continue" at bounding box center [482, 909] width 91 height 32
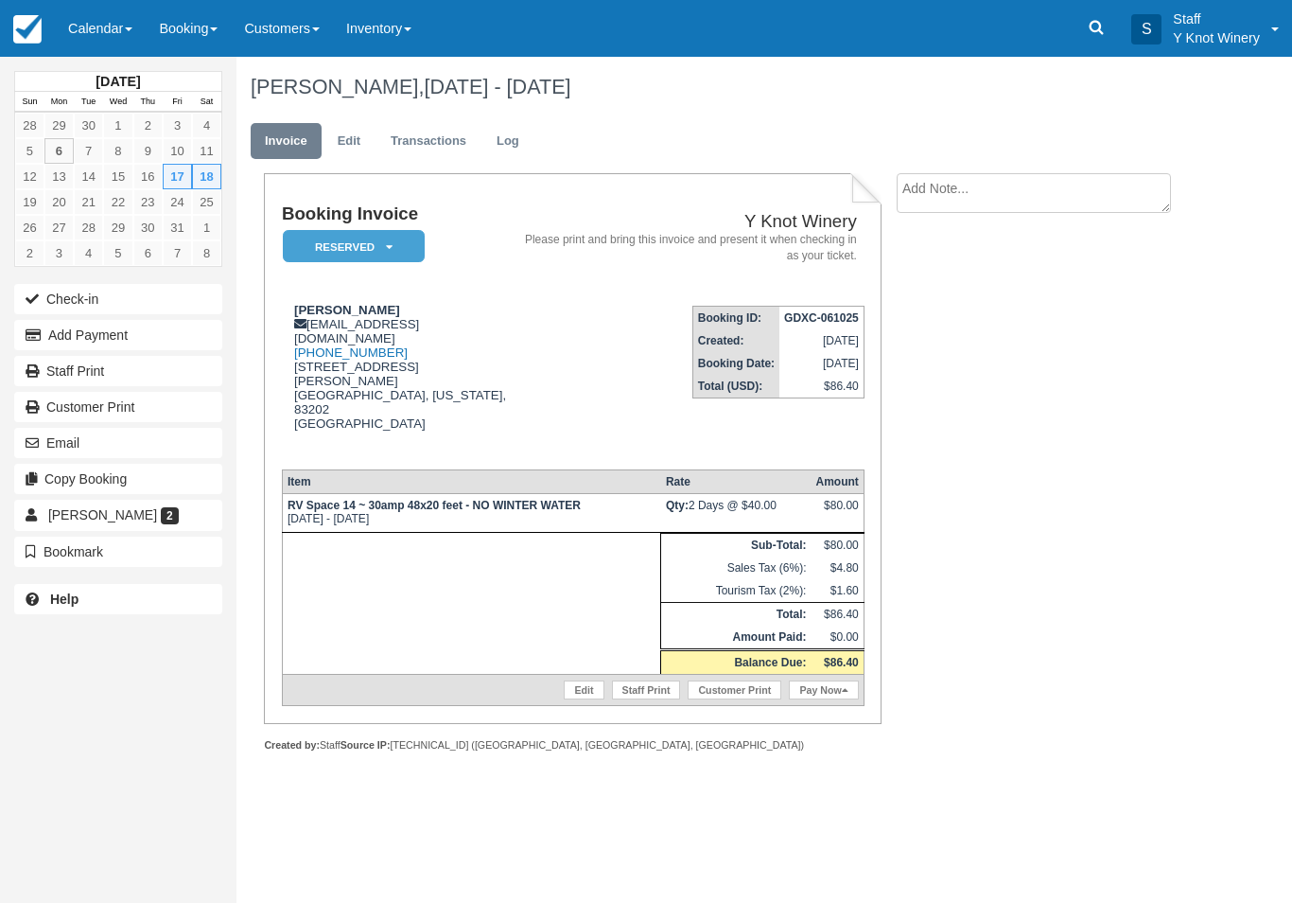
click at [95, 54] on link "Calendar" at bounding box center [100, 28] width 91 height 57
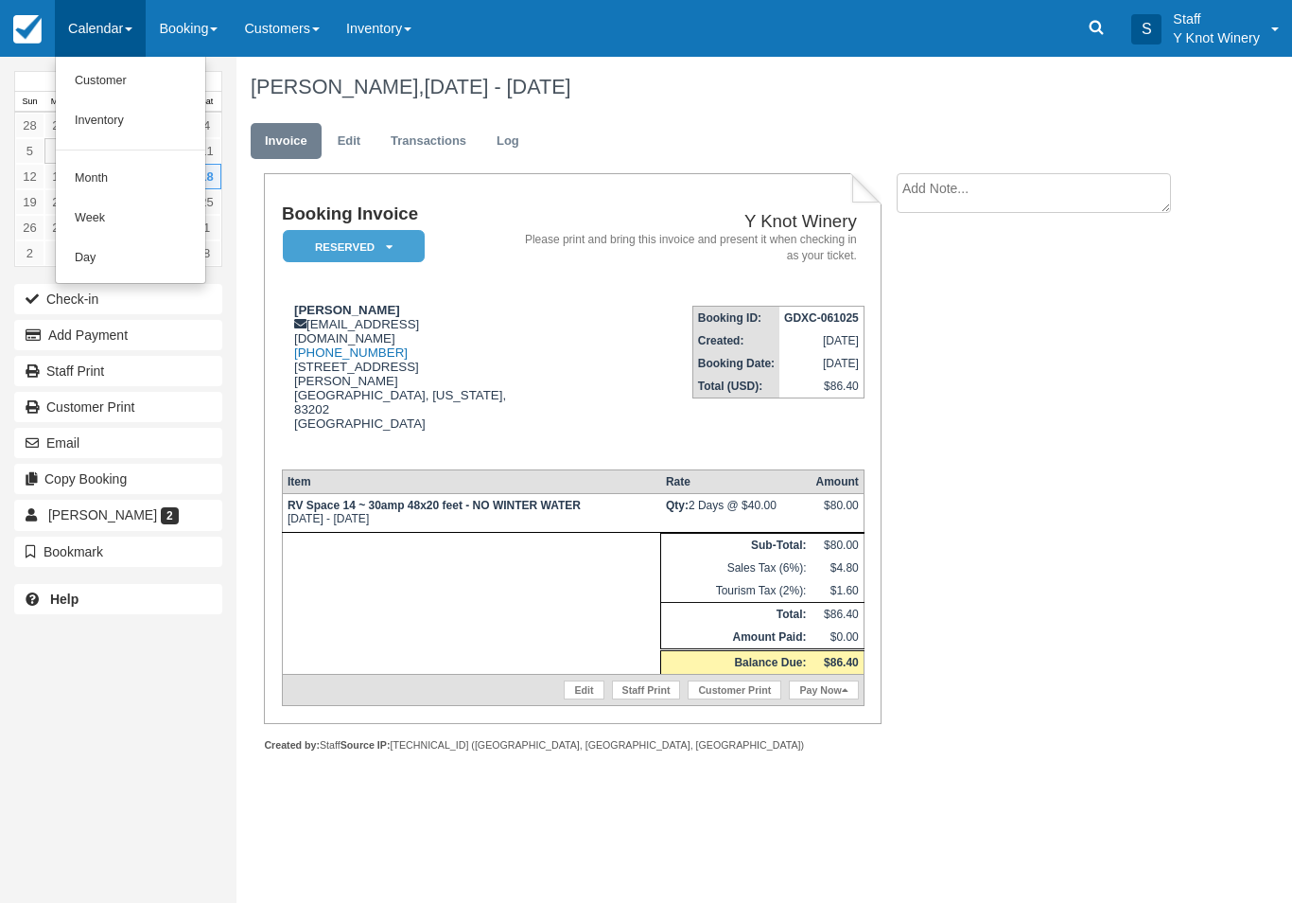
click at [138, 73] on link "Customer" at bounding box center [130, 81] width 149 height 40
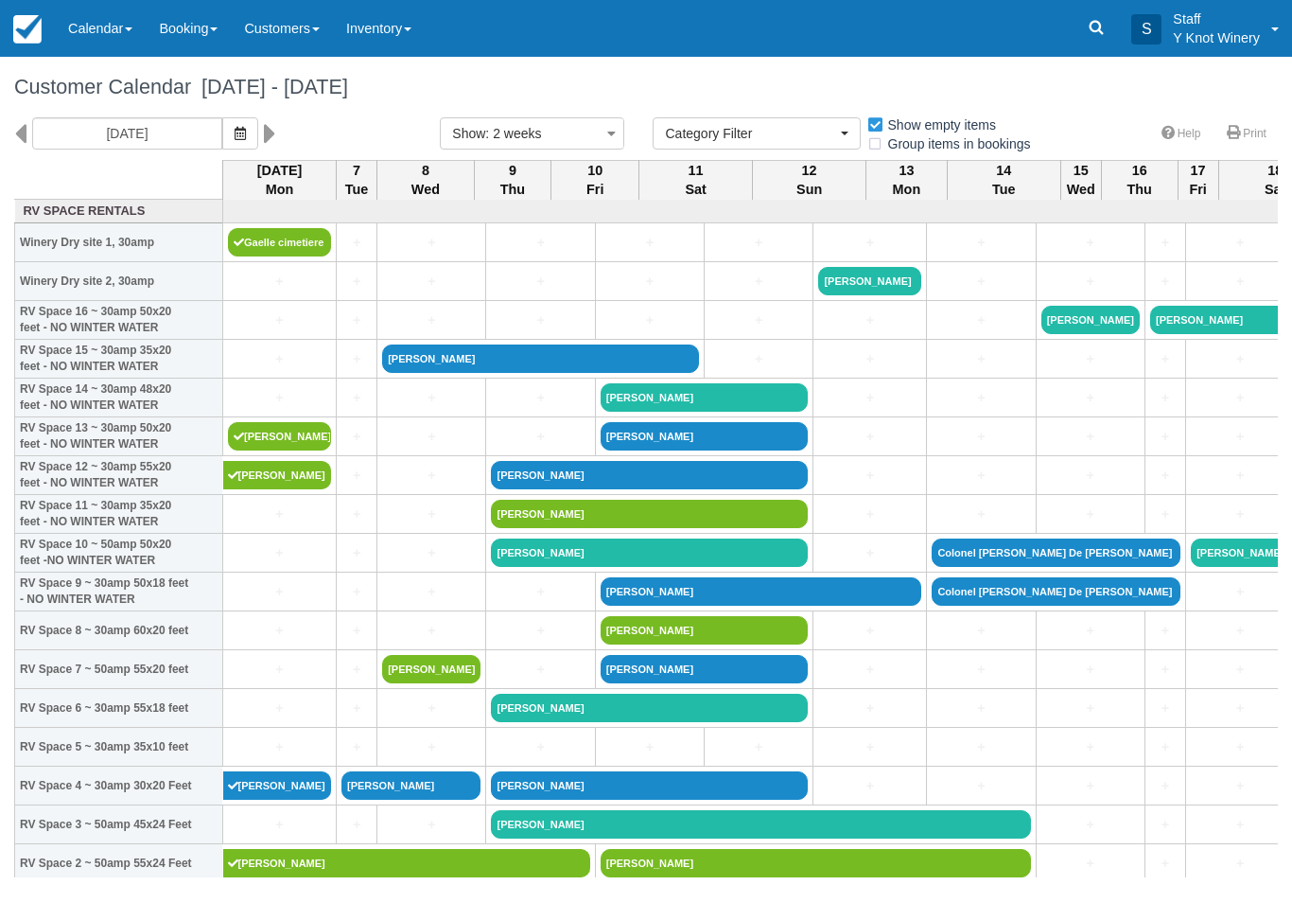
select select
